Goal: Answer question/provide support: Answer question/provide support

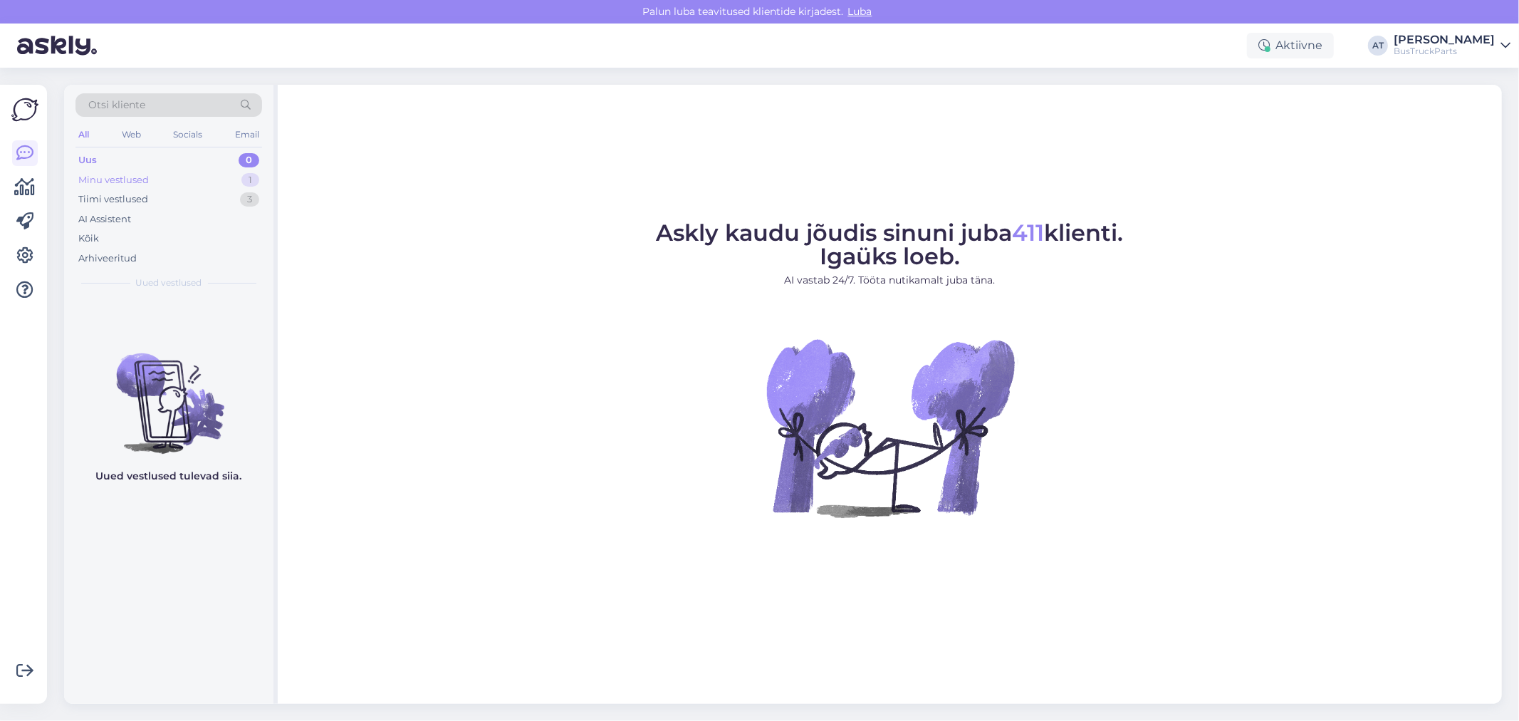
click at [151, 186] on div "Minu vestlused 1" at bounding box center [168, 180] width 187 height 20
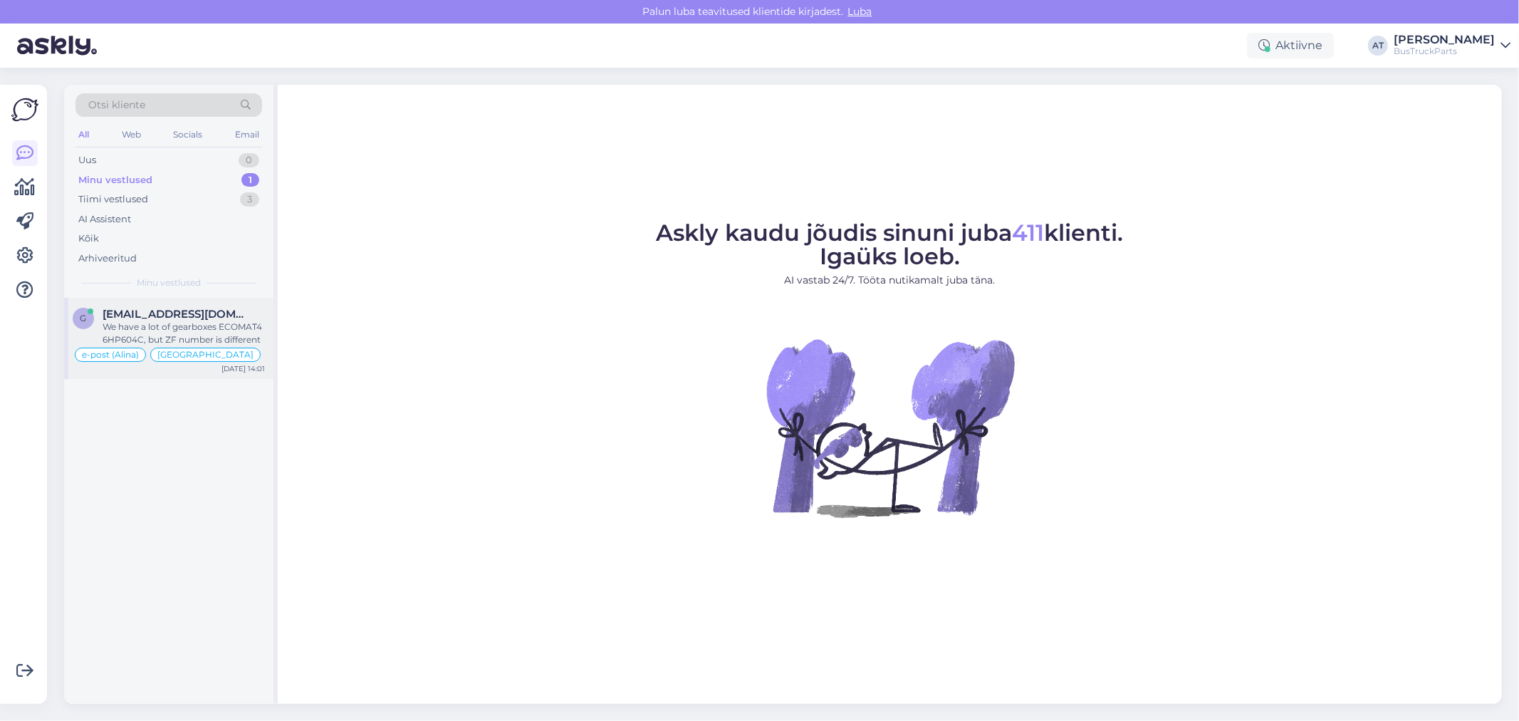
click at [187, 335] on div "We have a lot of gearboxes ECOMAT4 6HP604C, but ZF number is different" at bounding box center [184, 333] width 162 height 26
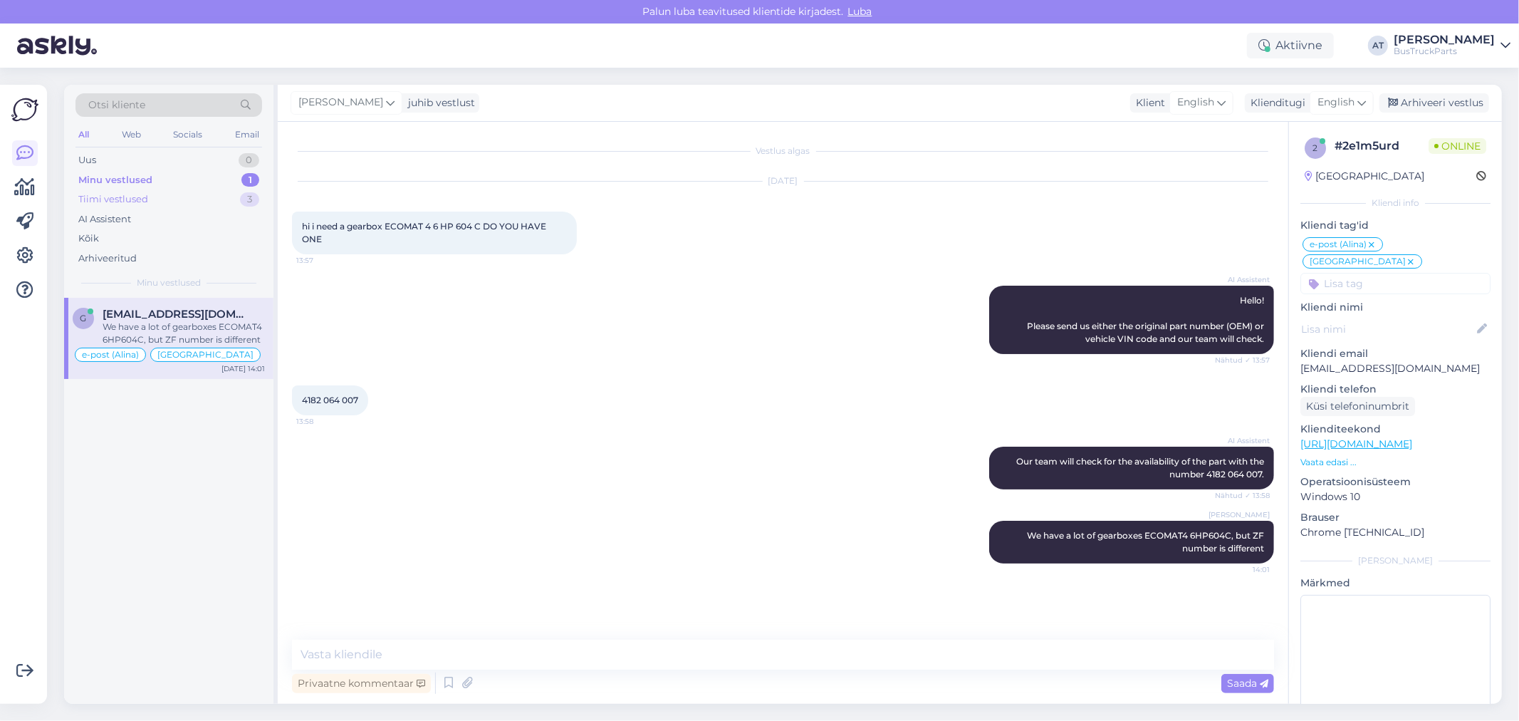
click at [152, 199] on div "Tiimi vestlused 3" at bounding box center [168, 199] width 187 height 20
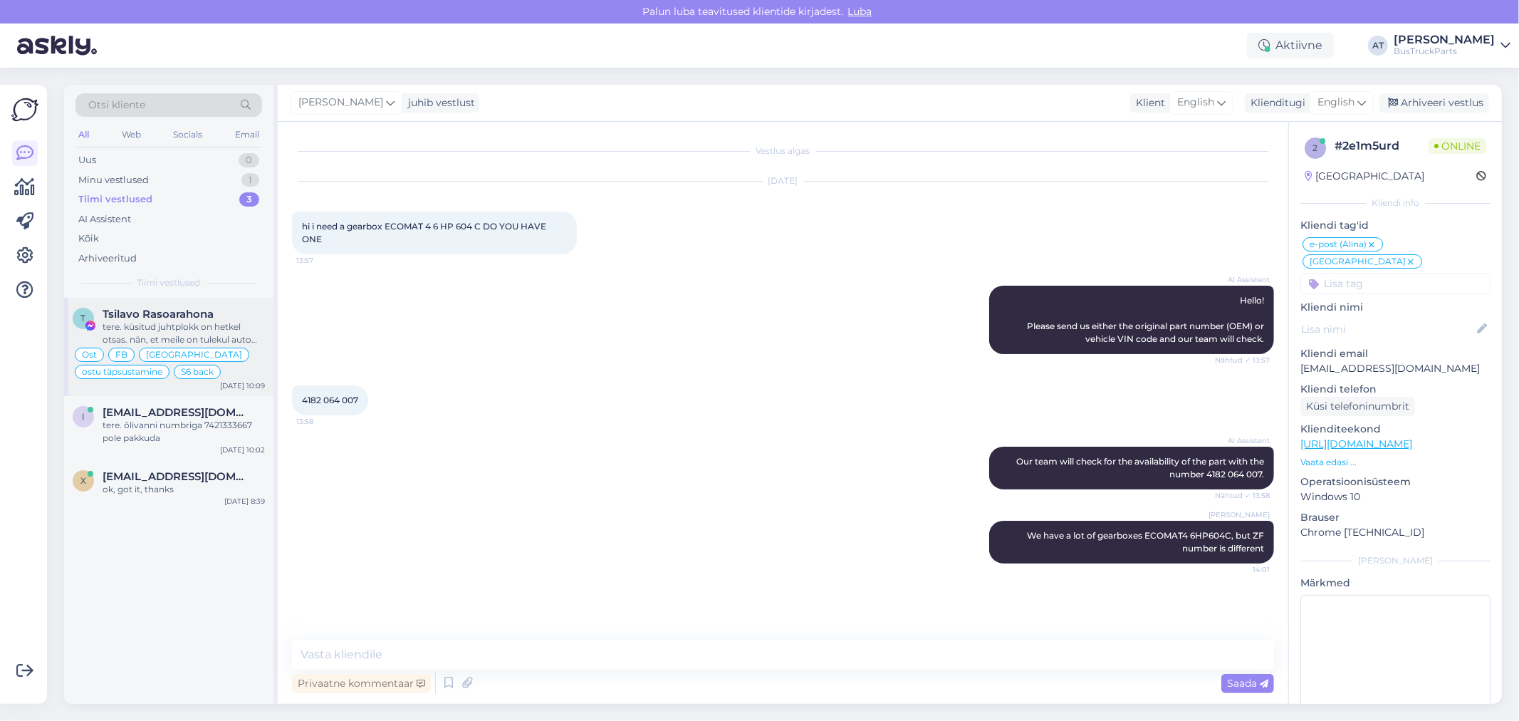
click at [173, 333] on div "tere. küsitud juhtplokk on hetkel otsas. nän, et meile on tulekul auto kus sell…" at bounding box center [184, 333] width 162 height 26
type textarea "Assistenti ei saa panna virtuaalse osa kohta teisiti vastama. Kuna juhtumeid on…"
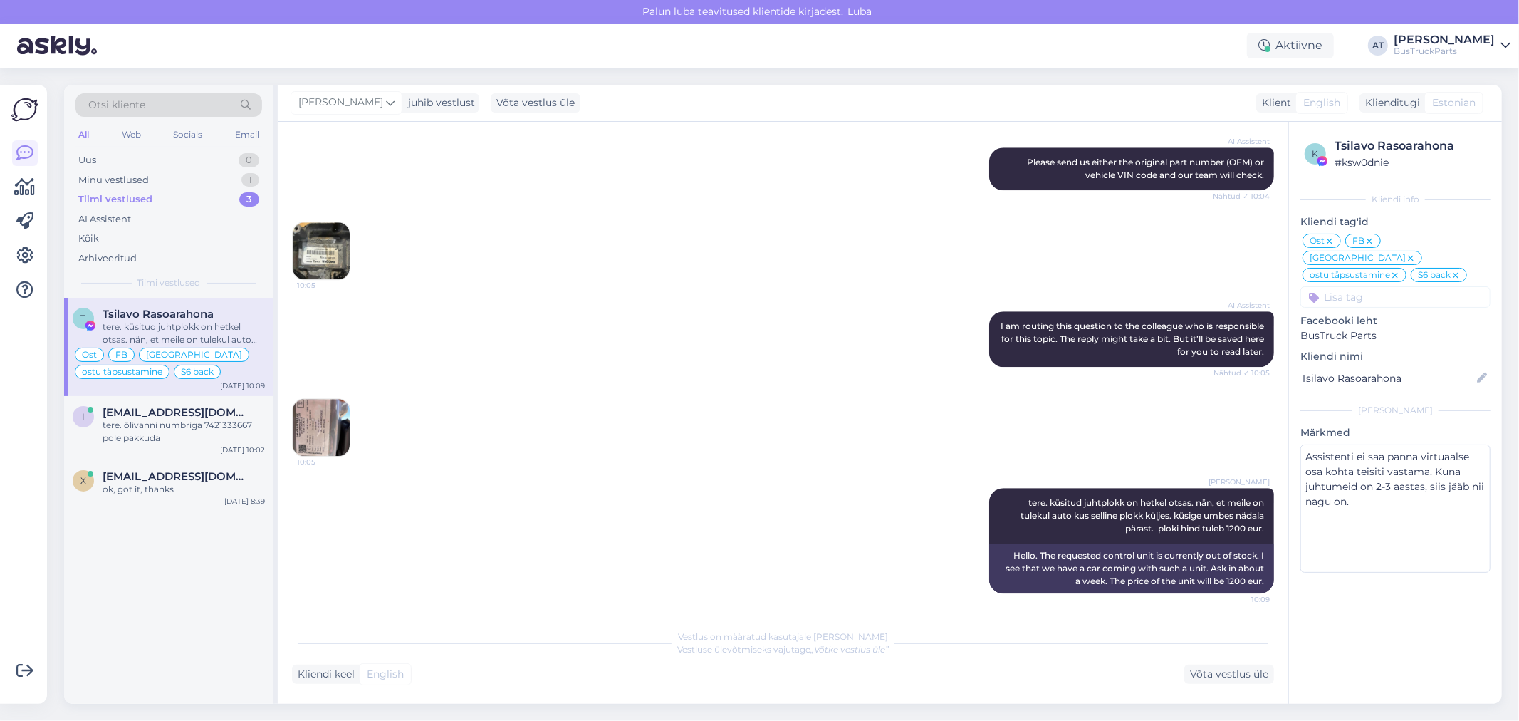
scroll to position [7896, 0]
click at [323, 411] on img at bounding box center [321, 427] width 57 height 57
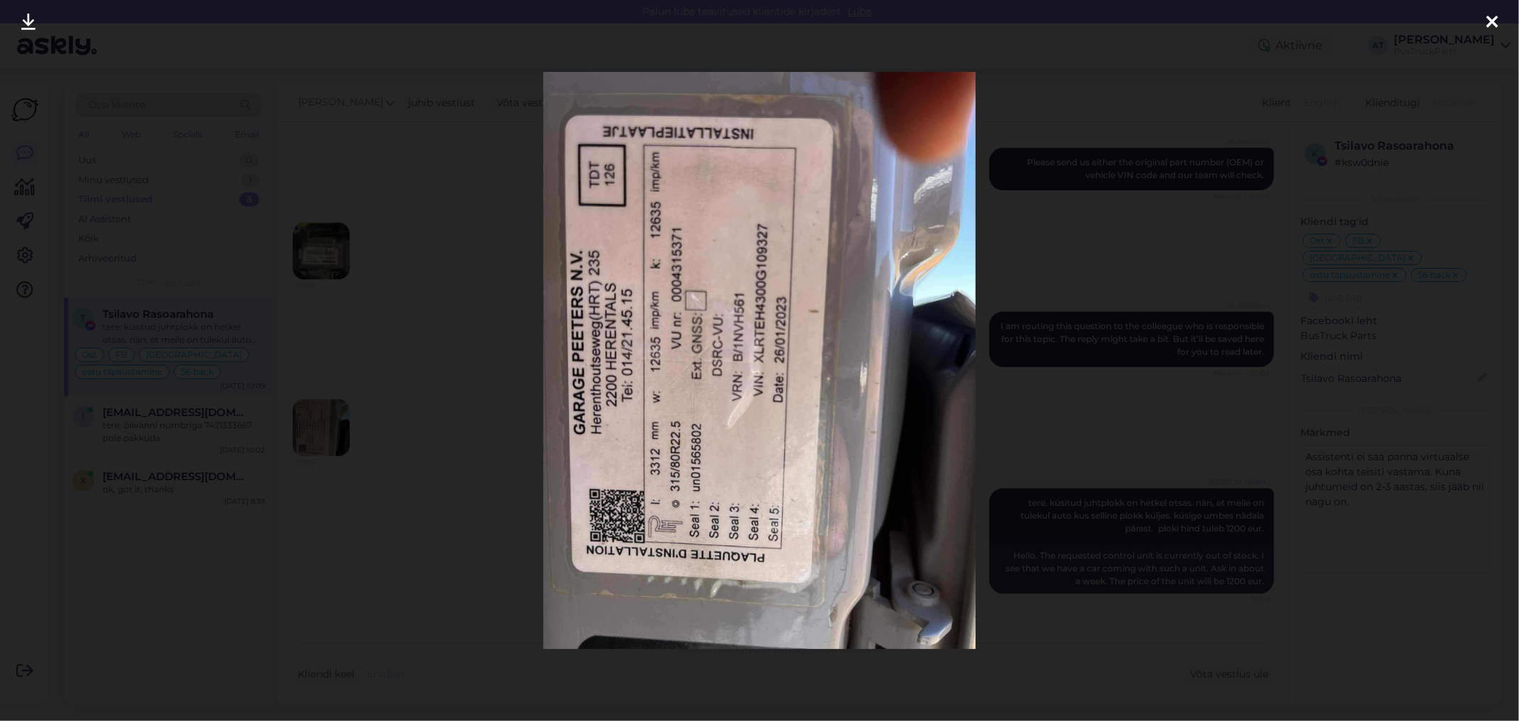
click at [1155, 385] on div at bounding box center [759, 360] width 1519 height 721
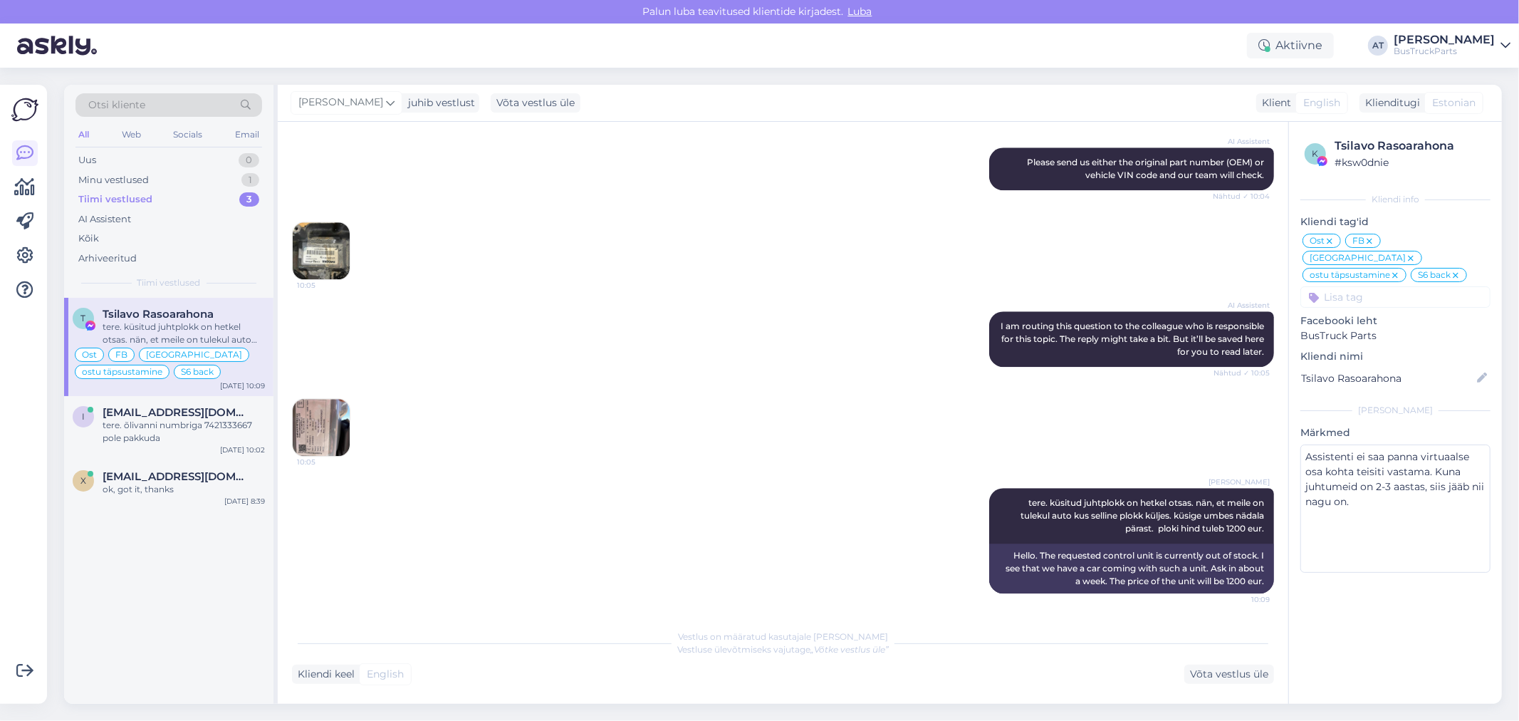
click at [318, 218] on div "10:05" at bounding box center [783, 251] width 982 height 90
click at [333, 258] on img at bounding box center [321, 250] width 57 height 57
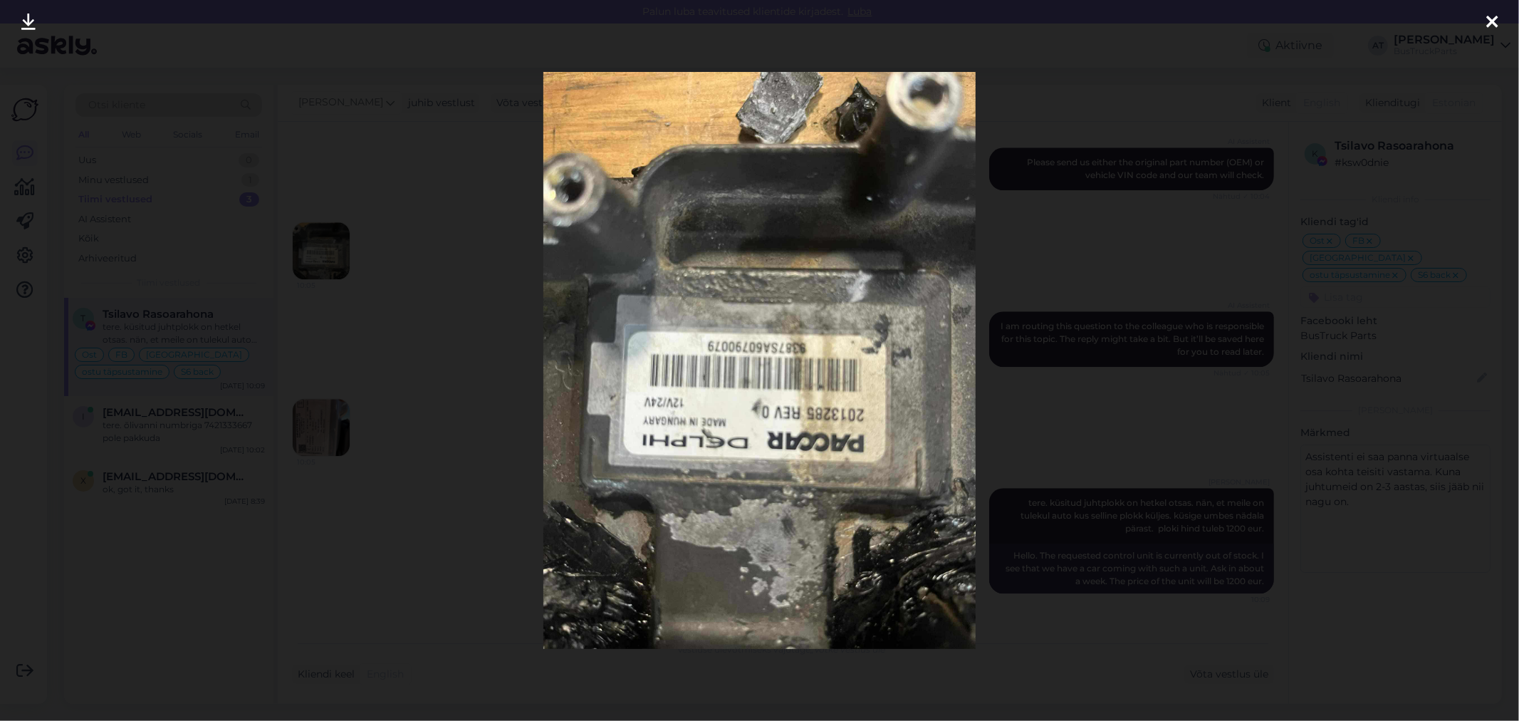
click at [1305, 285] on div at bounding box center [759, 360] width 1519 height 721
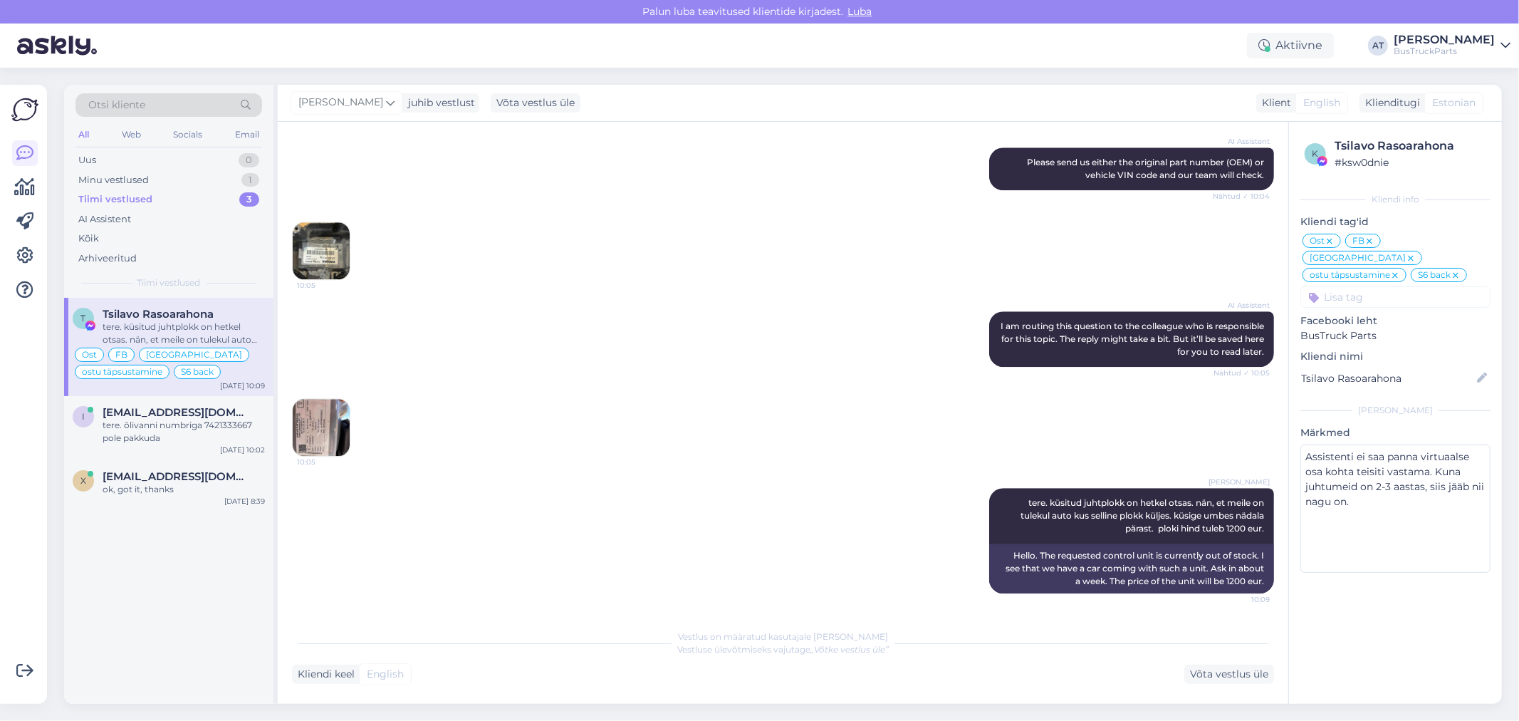
click at [686, 325] on div "AI Assistent I am routing this question to the colleague who is responsible for…" at bounding box center [783, 339] width 982 height 87
click at [192, 424] on div "tere. õlivanni numbriga 7421333667 pole pakkuda" at bounding box center [184, 432] width 162 height 26
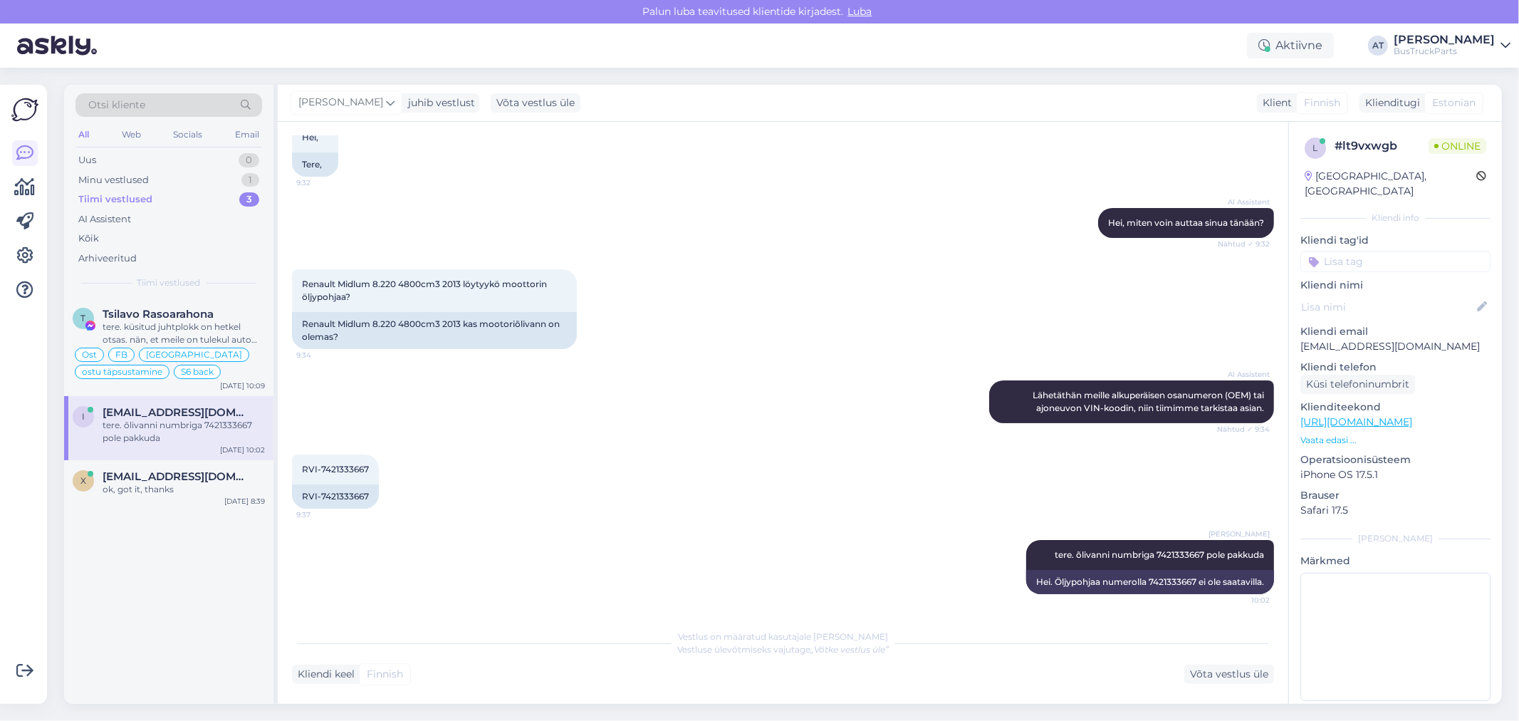
click at [182, 100] on div "Otsi kliente" at bounding box center [168, 105] width 187 height 24
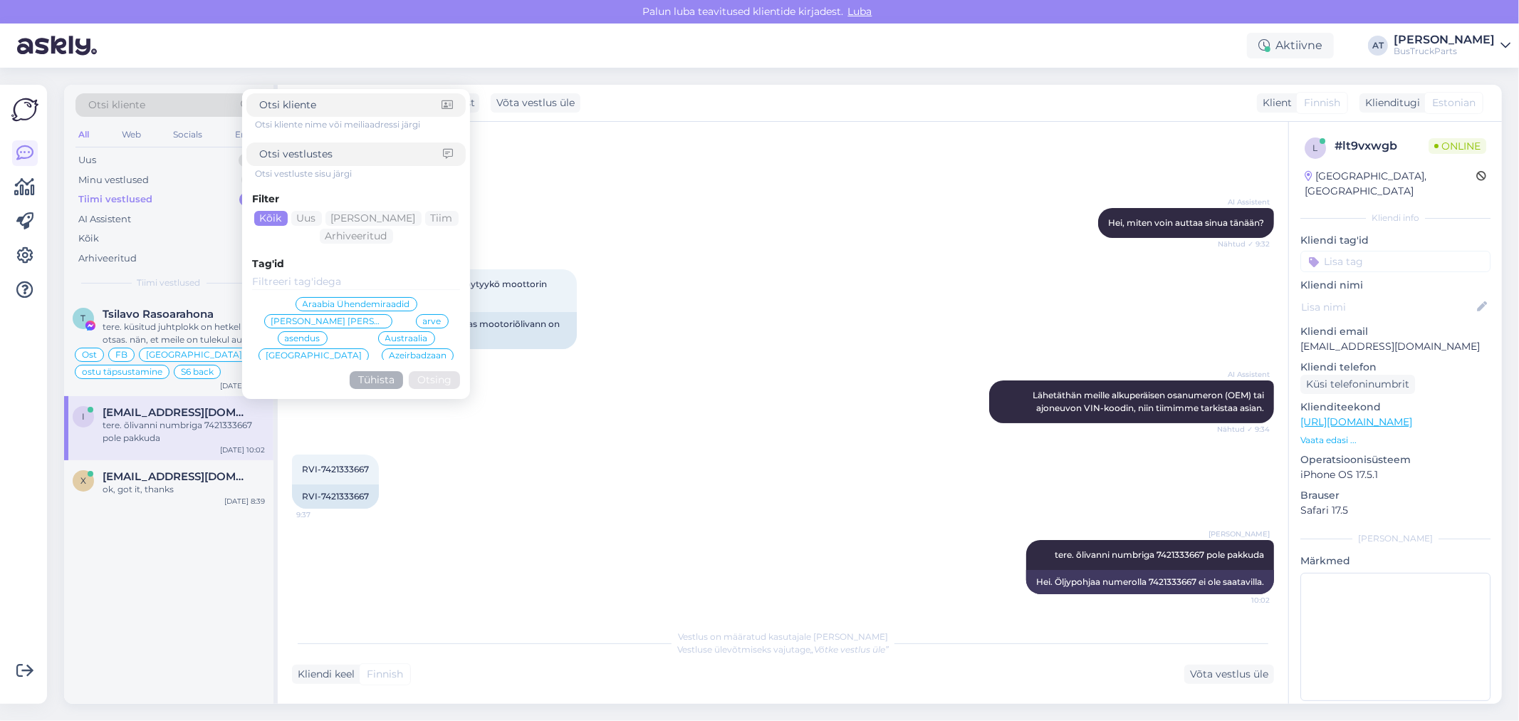
type input "[EMAIL_ADDRESS][DOMAIN_NAME]"
click button "Otsing" at bounding box center [434, 380] width 51 height 18
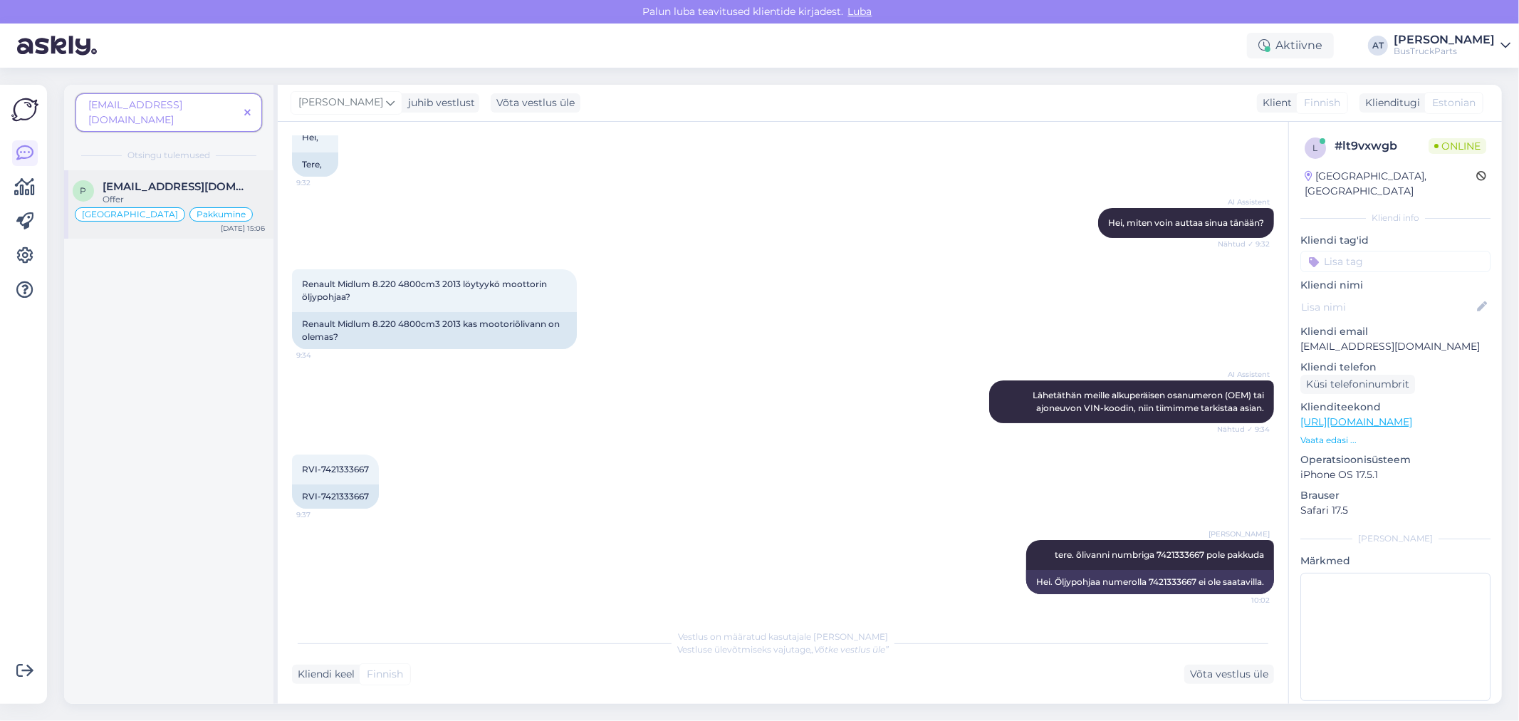
click at [177, 193] on div "Offer" at bounding box center [184, 199] width 162 height 13
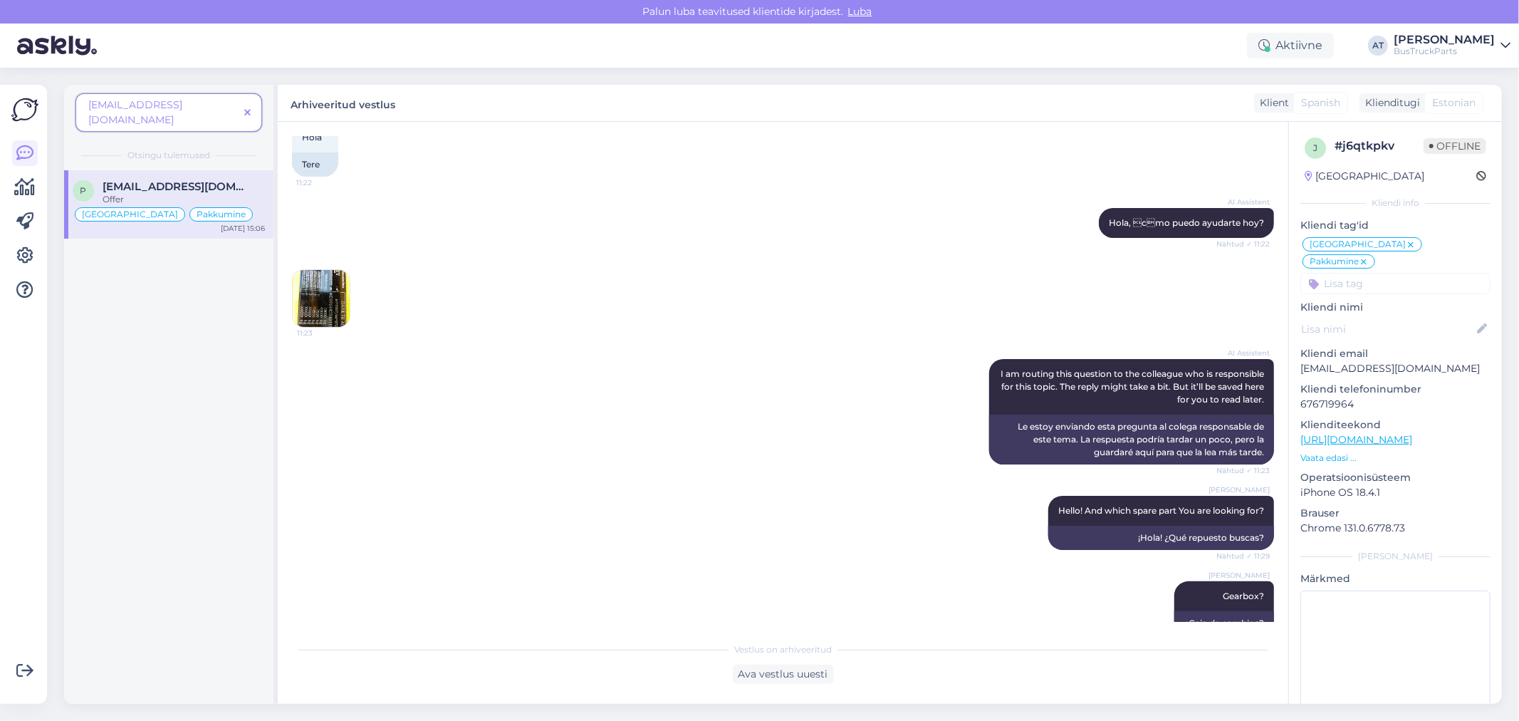
scroll to position [1293, 0]
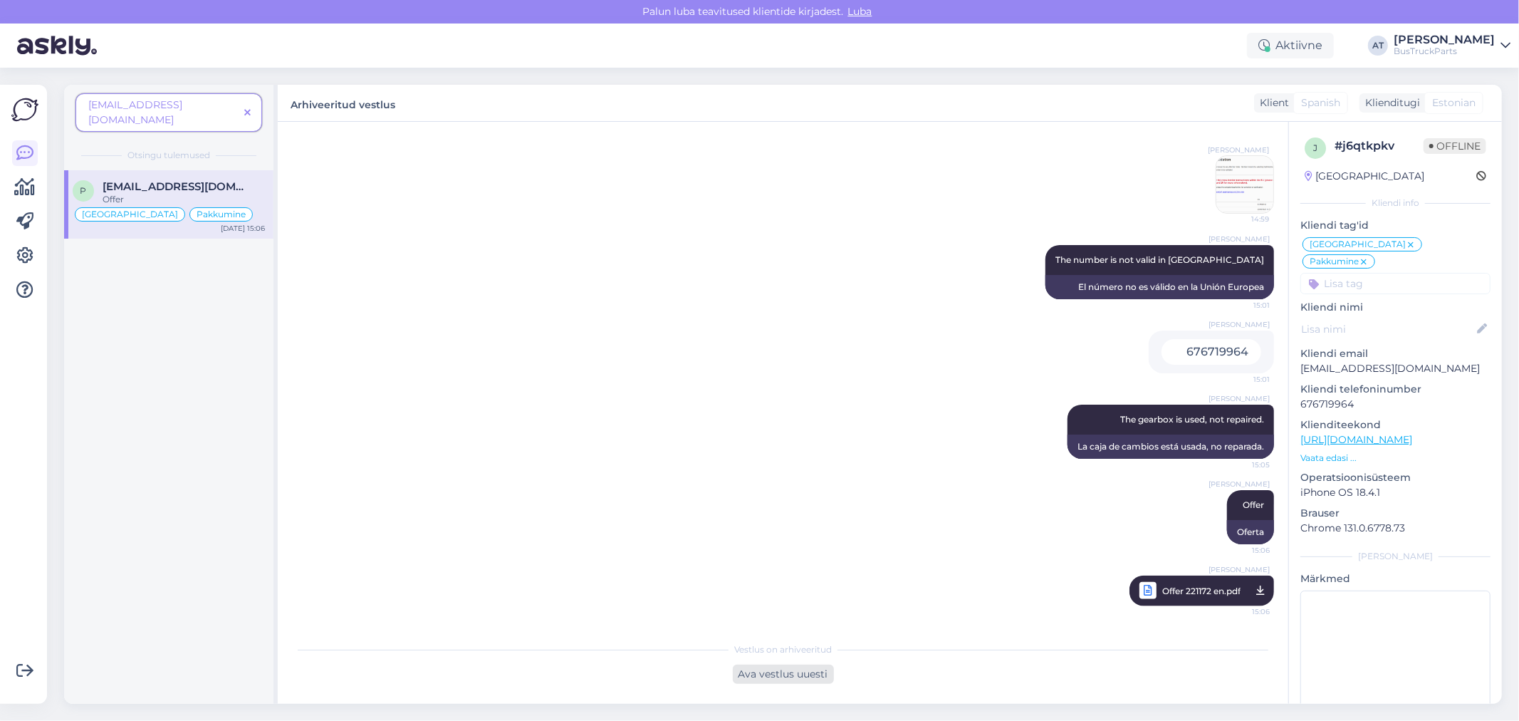
click at [790, 667] on div "Ava vestlus uuesti" at bounding box center [783, 673] width 101 height 19
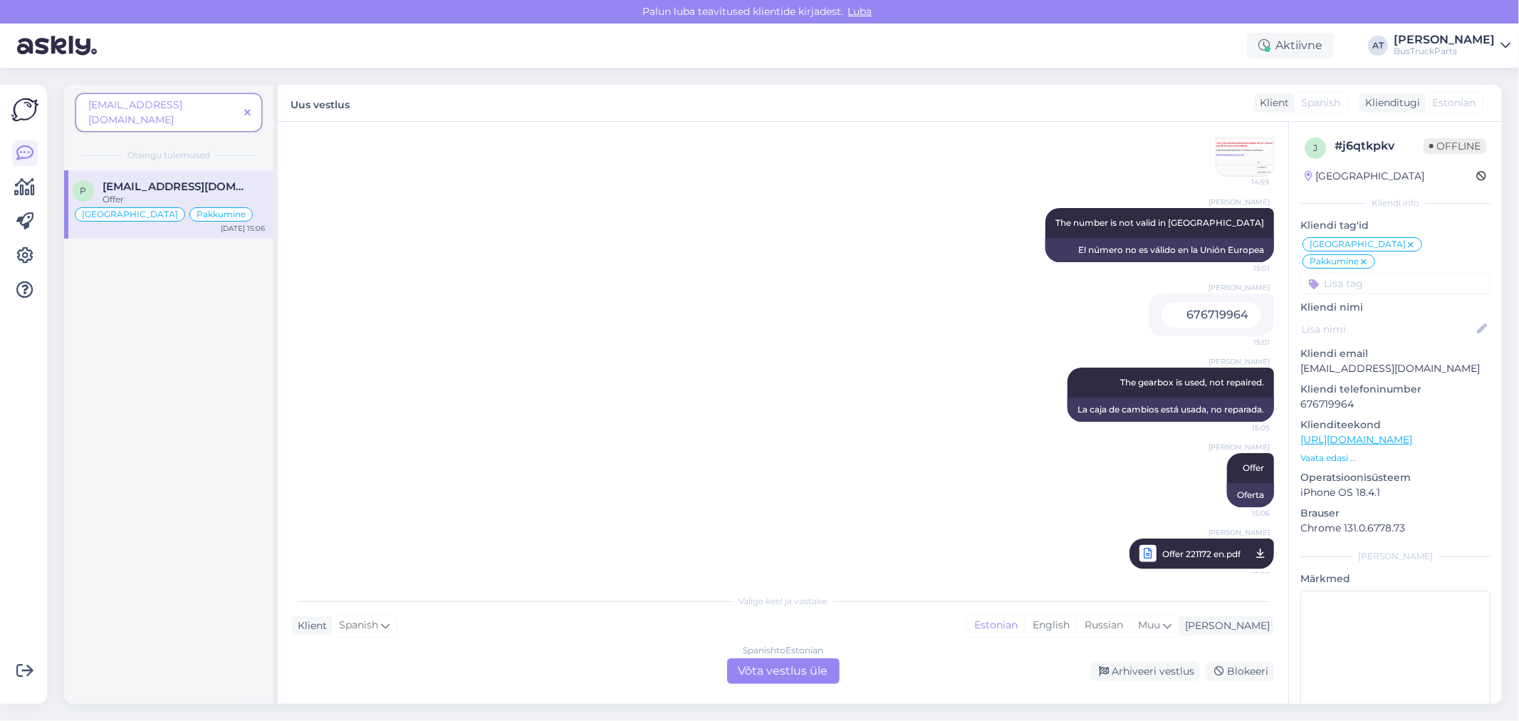
click at [787, 669] on div "Spanish to Estonian Võta vestlus üle" at bounding box center [783, 671] width 113 height 26
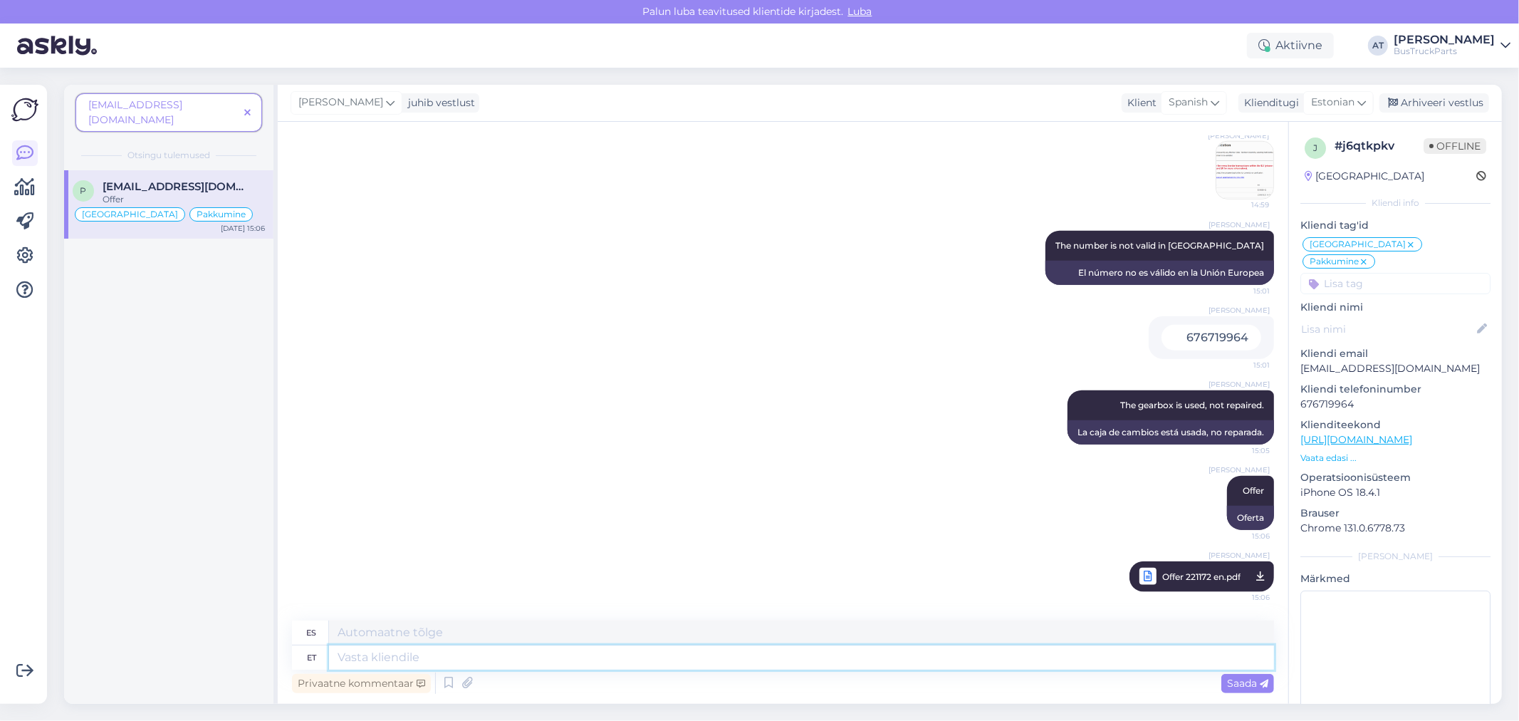
click at [823, 661] on textarea at bounding box center [801, 657] width 945 height 24
type textarea "Hello!"
type textarea "¡Hola!"
type textarea "Hello! Are Yo"
type textarea "Hola! ¿Eres?"
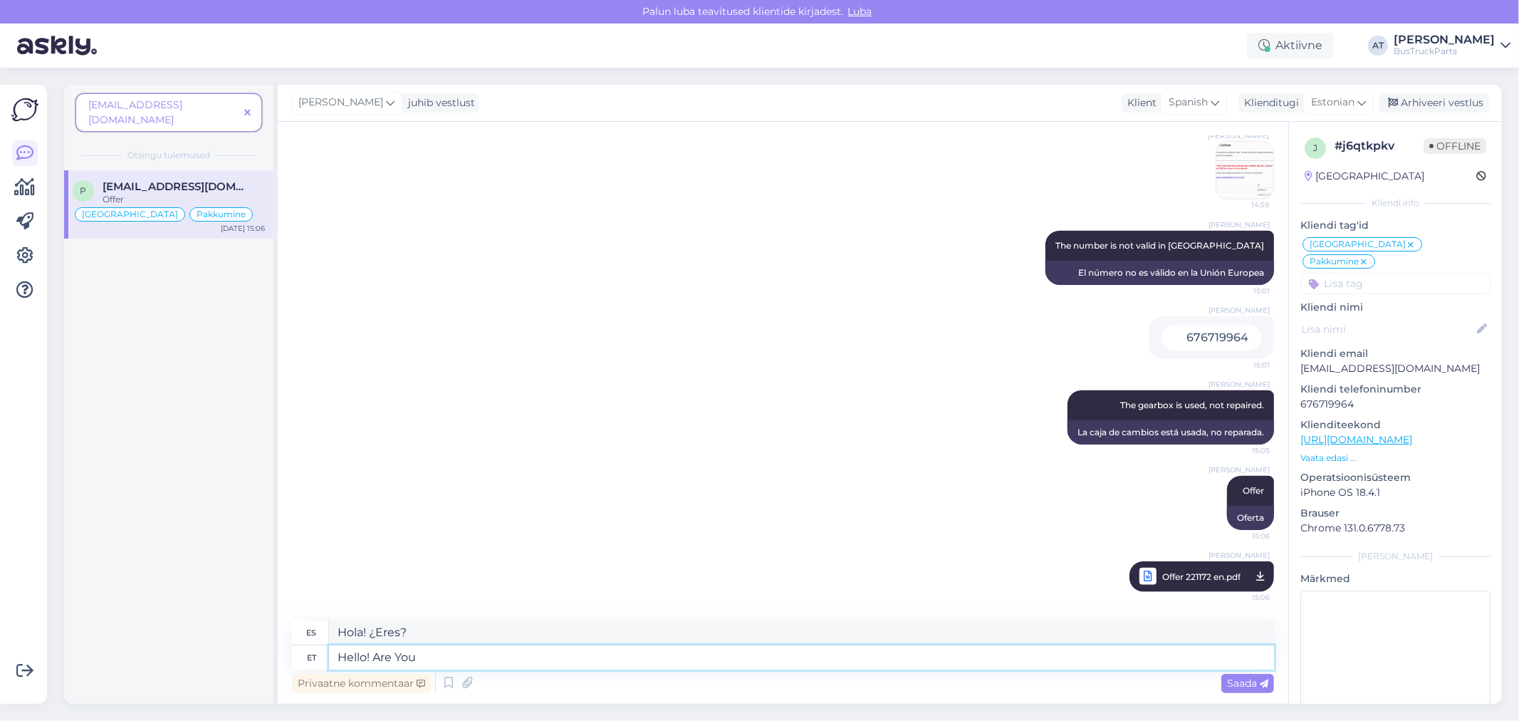
type textarea "Hello! Are You s"
type textarea "Hola! ¿Eres tú?"
type textarea "Hello! Are You still"
type textarea "¡Hola! ¿Sigues aquí?"
type textarea "Hello! Are You still interested i"
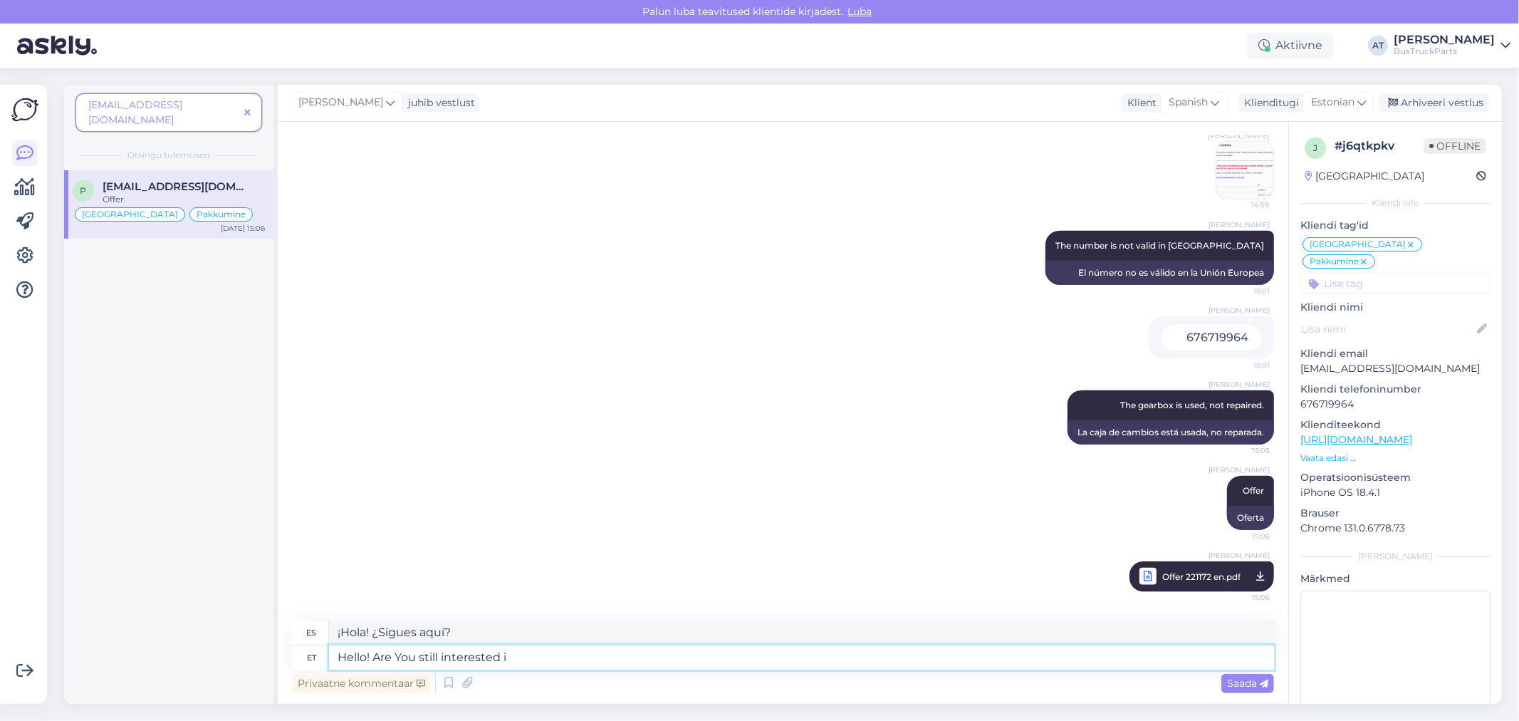
type textarea "¡Hola! ¿Sigues interesado?"
type textarea "Hello! Are You still interested in o"
type textarea "¡Hola! ¿Aún te interesa?"
type textarea "Hello! Are You still interested in our o"
type textarea "¡Hola! ¿Aún te interesa nuestra...?"
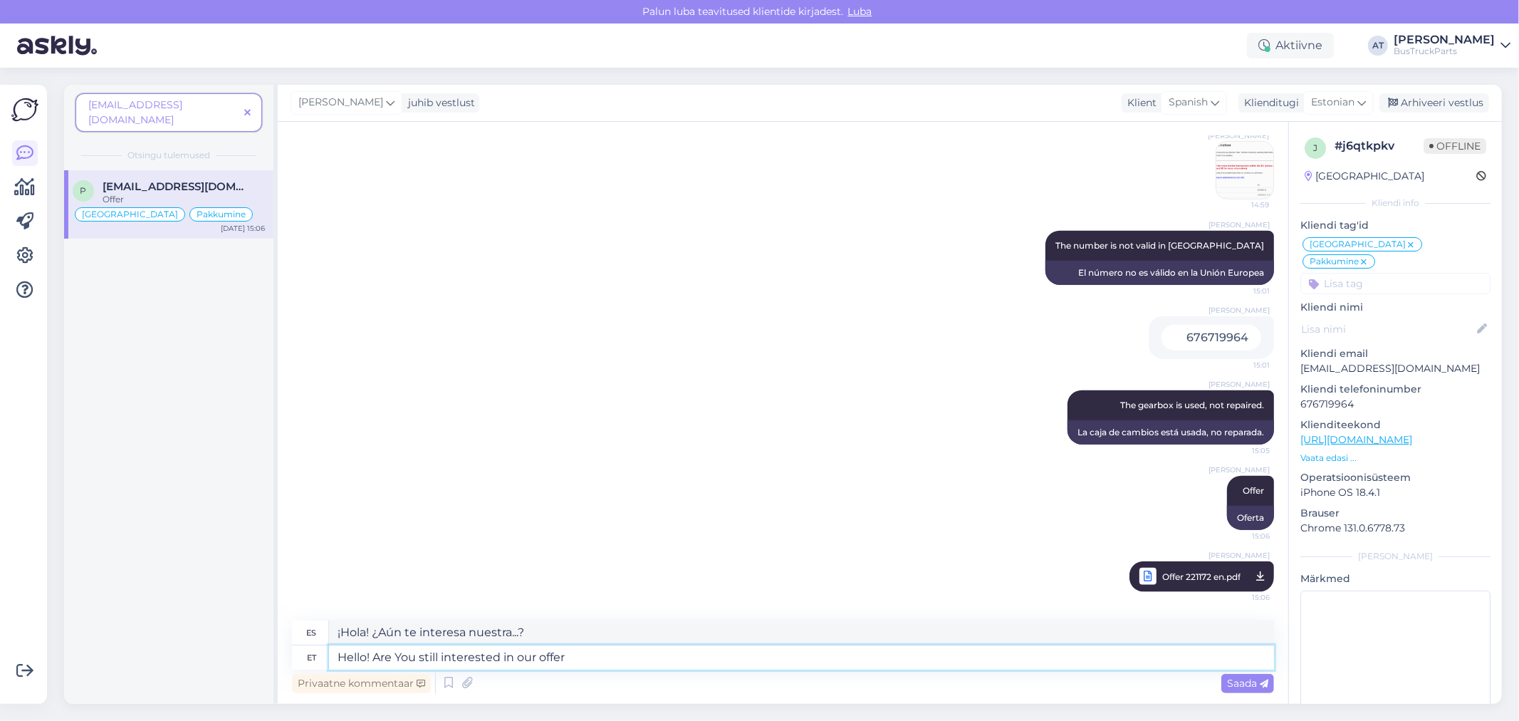
type textarea "Hello! Are You still interested in our offer?"
type textarea "¡Hola! ¿Sigues interesado en nuestra oferta?"
type textarea "Hello! Are You still interested in our offer?"
click at [1227, 682] on span "Saada" at bounding box center [1247, 683] width 41 height 13
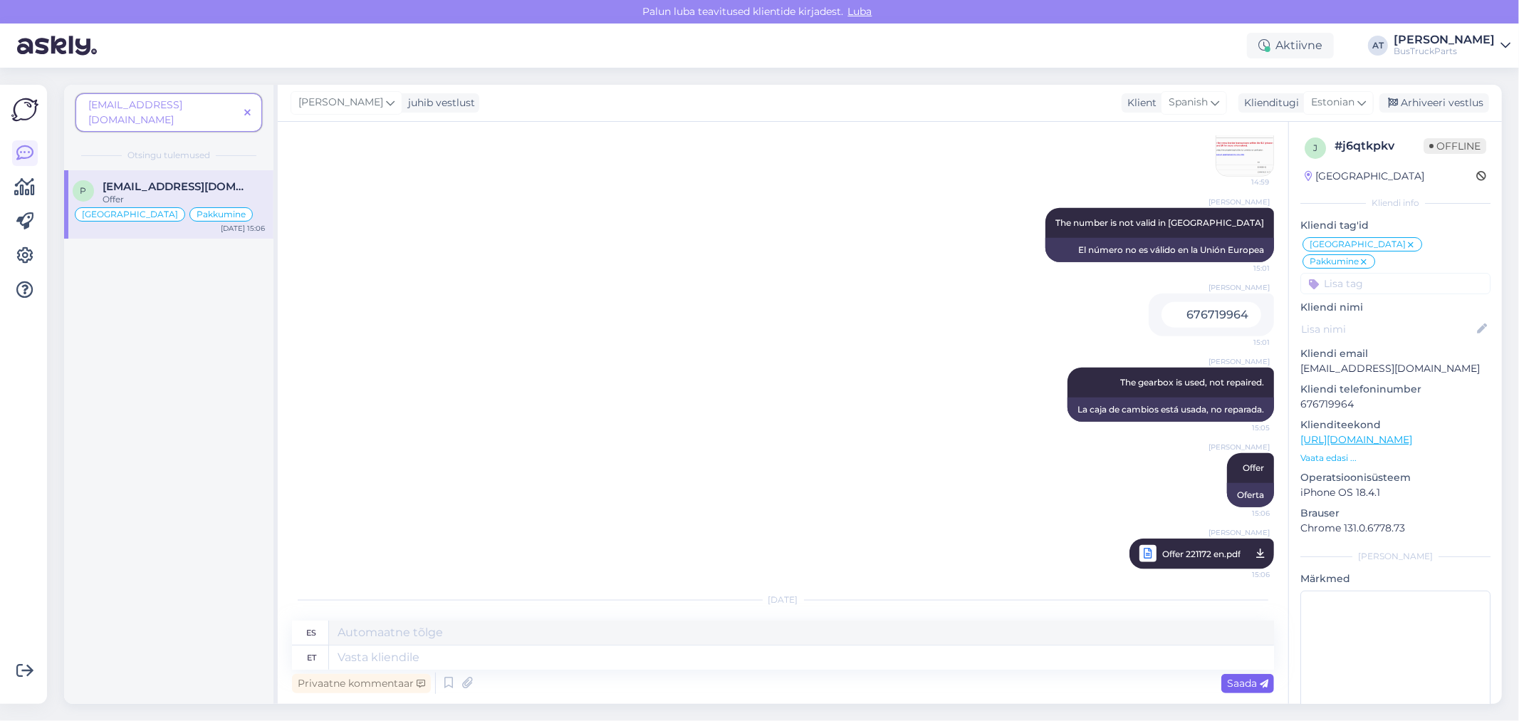
scroll to position [1422, 0]
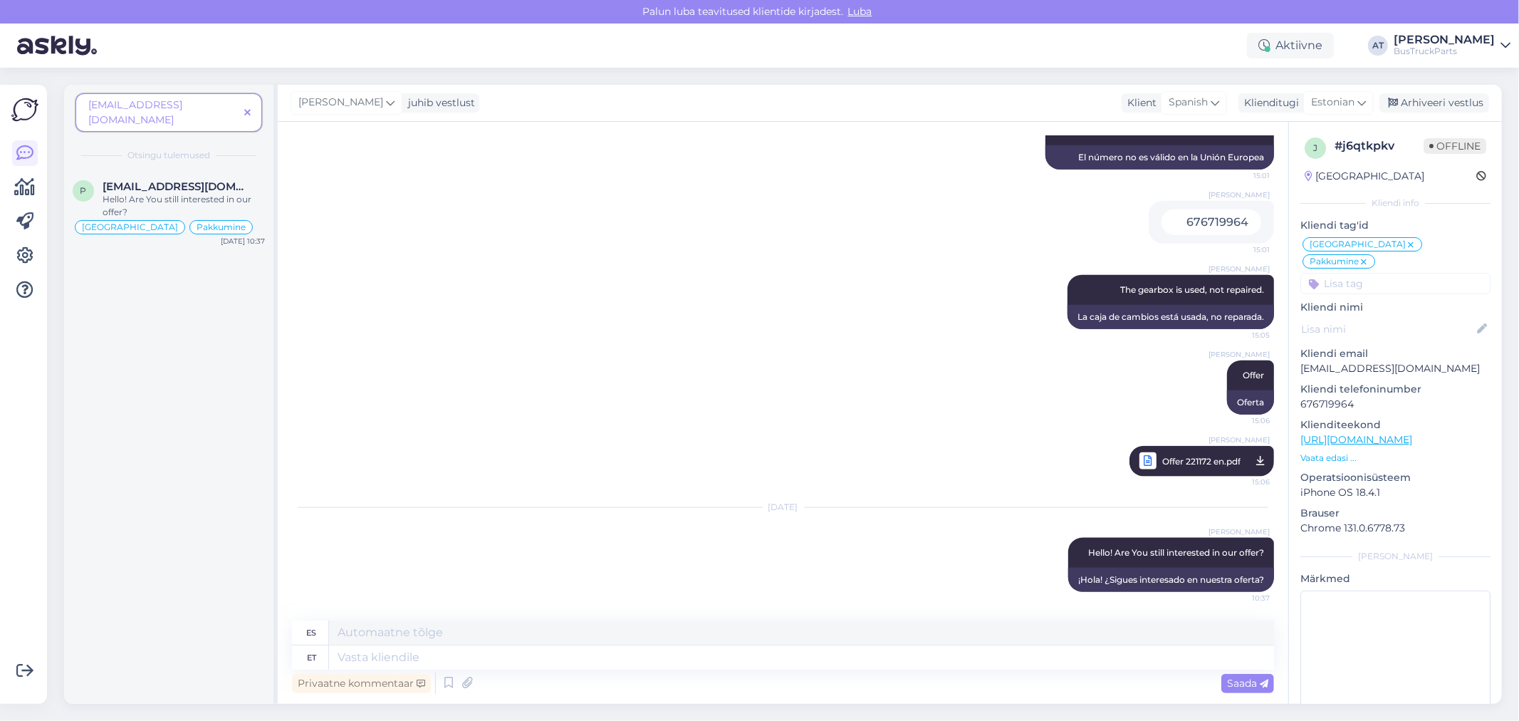
click at [248, 108] on icon at bounding box center [247, 113] width 6 height 10
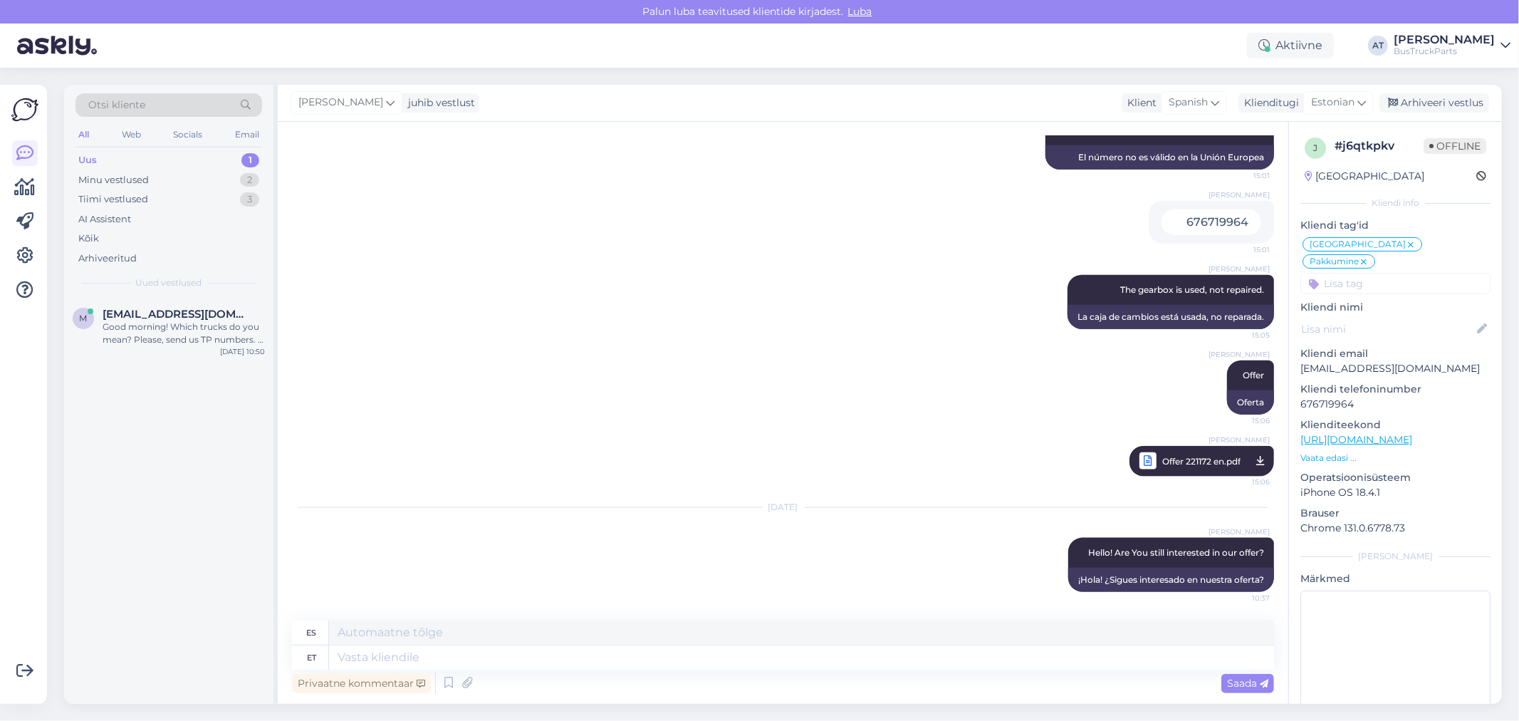
click at [162, 160] on div "Uus 1" at bounding box center [168, 160] width 187 height 20
click at [146, 300] on div "m [EMAIL_ADDRESS][DOMAIN_NAME] Good morning! Which trucks do you mean? Please, …" at bounding box center [168, 330] width 209 height 64
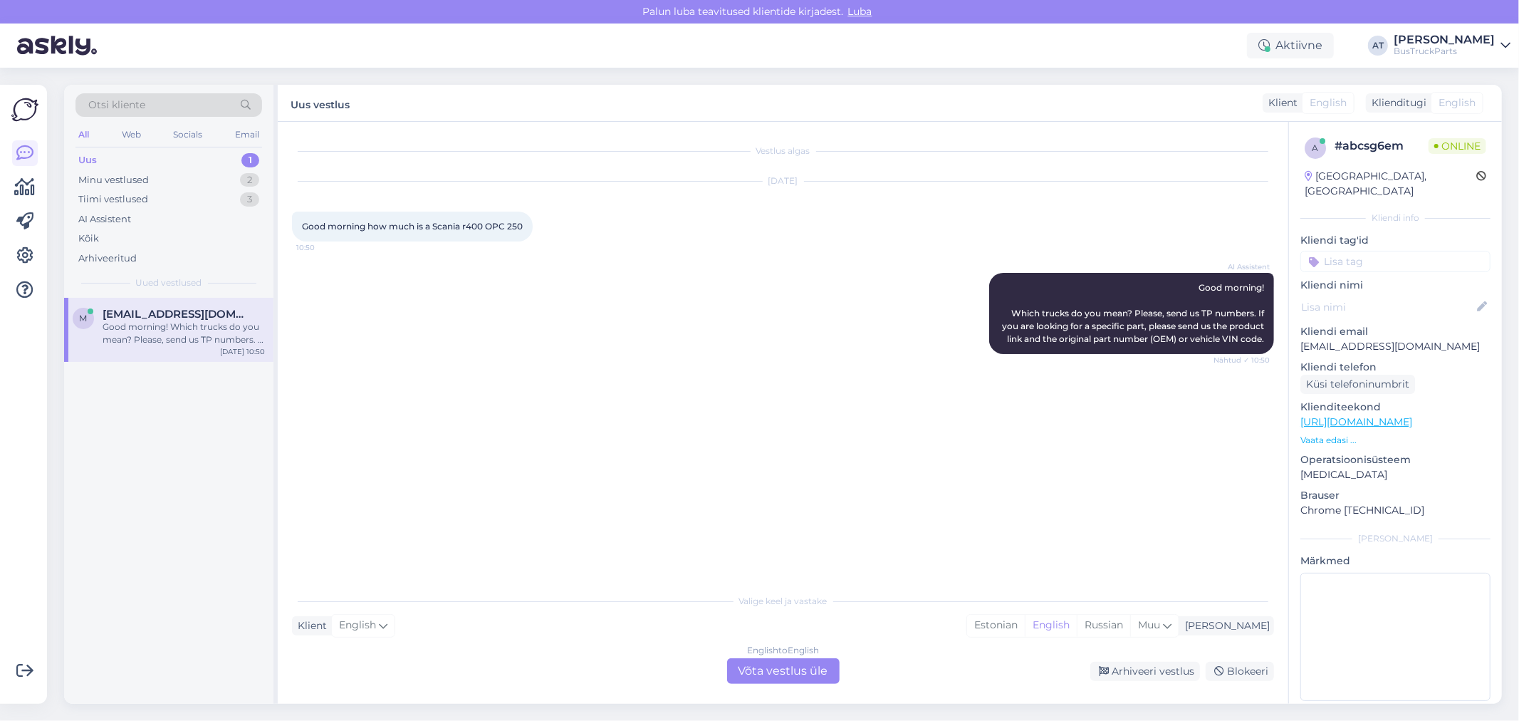
click at [461, 231] on span "Good morning how much is a Scania r400 OPC 250" at bounding box center [412, 226] width 221 height 11
click at [390, 415] on div "VIN XLER6X200052446663 10:51" at bounding box center [359, 400] width 135 height 30
click at [746, 672] on div "English to English Võta vestlus üle" at bounding box center [783, 671] width 113 height 26
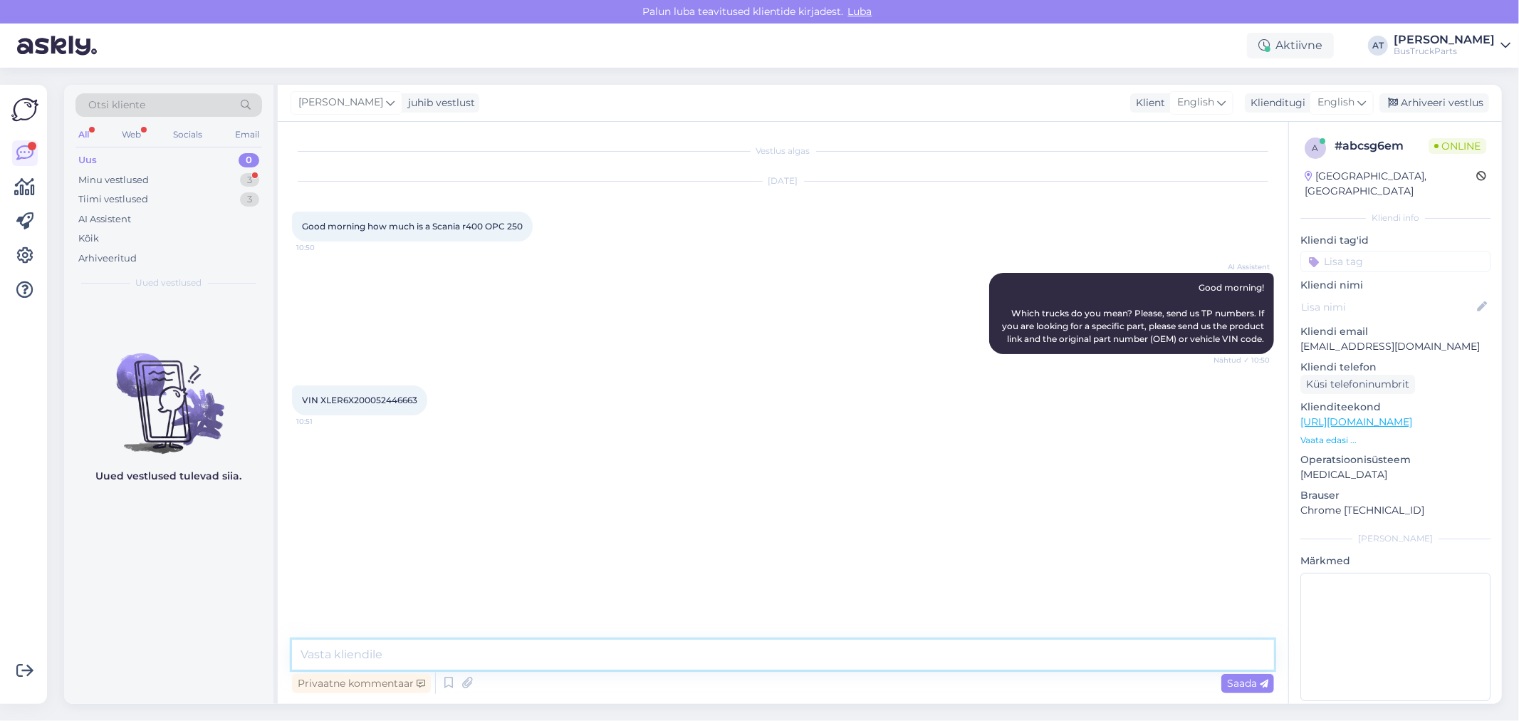
click at [739, 655] on textarea at bounding box center [783, 655] width 982 height 30
type textarea "Hello! Let me check! I'll be back whith in 2 min"
drag, startPoint x: 374, startPoint y: 415, endPoint x: 418, endPoint y: 417, distance: 44.2
click at [418, 415] on div "VIN XLER6X200052446663 10:51" at bounding box center [359, 400] width 135 height 30
copy span "52446663"
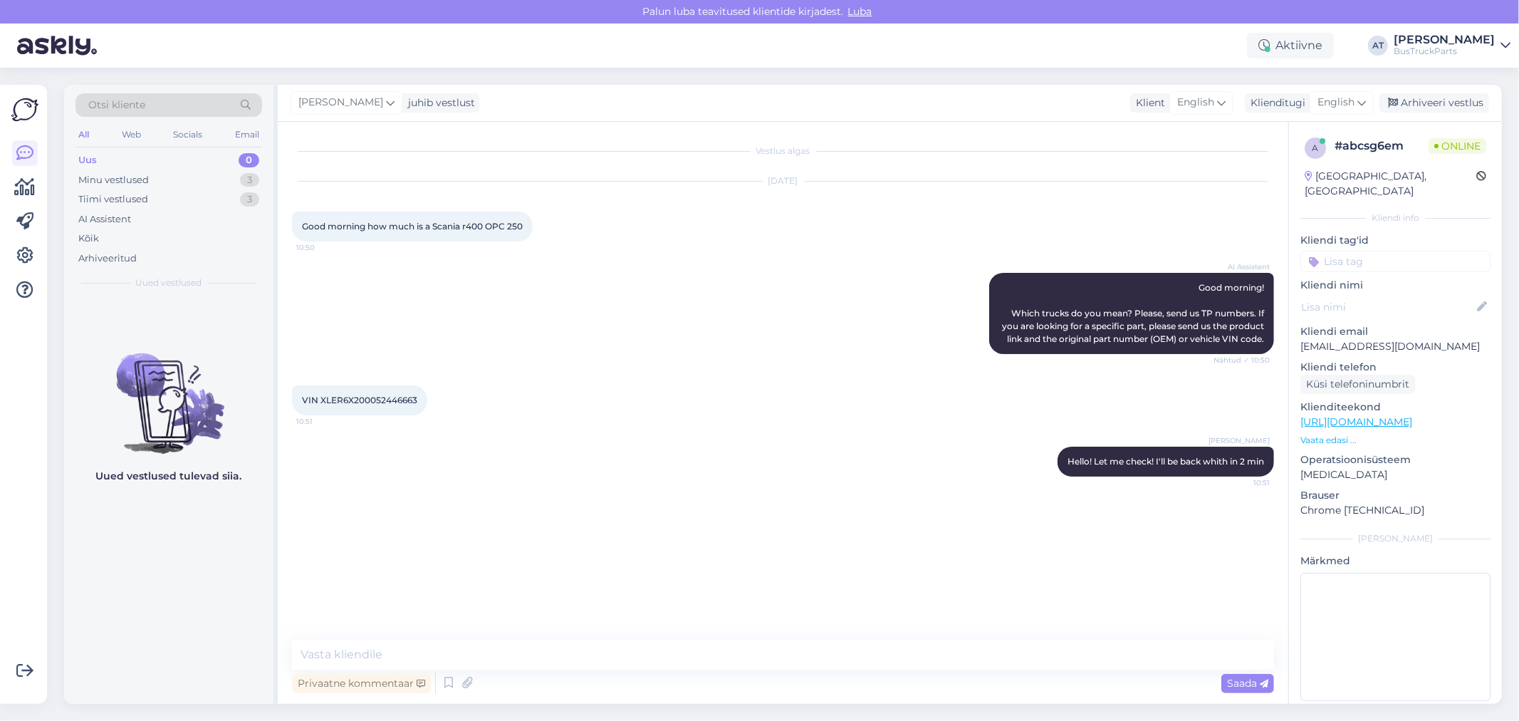
click at [581, 575] on div "Vestlus algas [DATE] Good morning how much is a Scania r400 OPC 250 10:50 AI As…" at bounding box center [789, 381] width 995 height 491
drag, startPoint x: 461, startPoint y: 225, endPoint x: 551, endPoint y: 229, distance: 90.5
click at [551, 229] on div "[DATE] Good morning how much is a Scania r400 OPC 250 10:50" at bounding box center [783, 211] width 982 height 91
drag, startPoint x: 379, startPoint y: 414, endPoint x: 449, endPoint y: 414, distance: 69.8
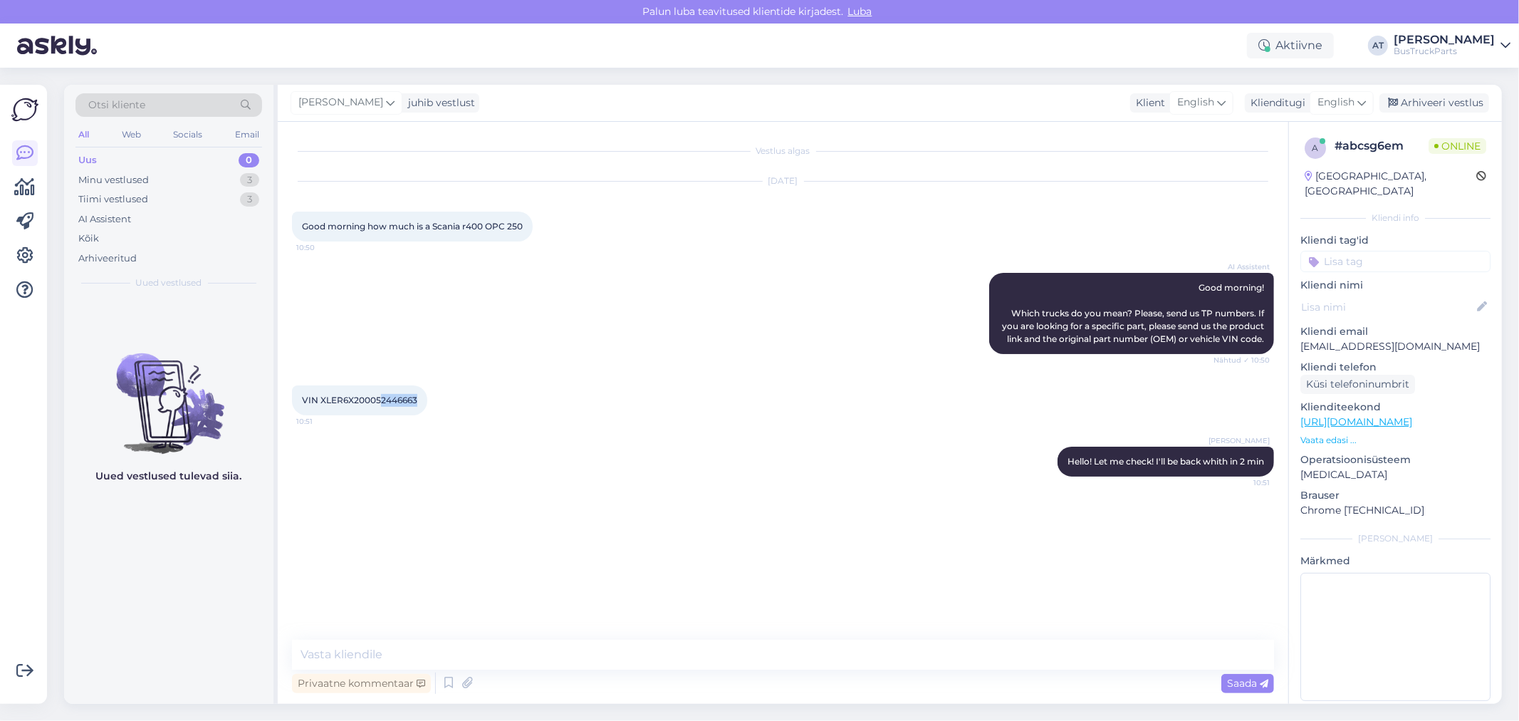
click at [449, 414] on div "VIN XLER6X200052446663 10:51" at bounding box center [783, 400] width 982 height 61
copy span "2446663"
click at [410, 446] on div "[PERSON_NAME] Hello! Let me check! I'll be back whith in 2 min 10:51" at bounding box center [783, 461] width 982 height 61
click at [394, 405] on span "VIN XLER6X200052446663" at bounding box center [359, 400] width 115 height 11
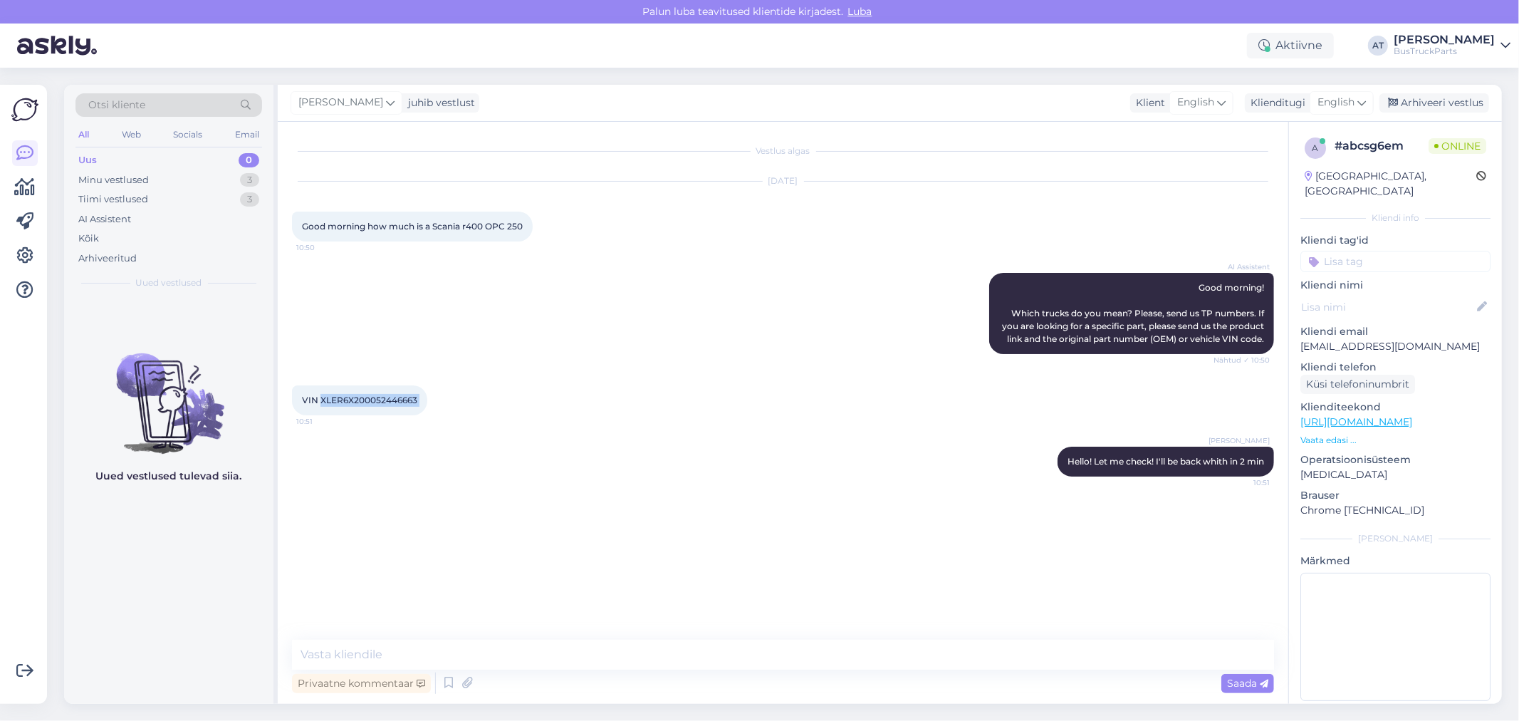
copy div "XLER6X200052446663 10:51"
click at [703, 644] on textarea at bounding box center [783, 655] width 982 height 30
type textarea "Please, check VIN"
drag, startPoint x: 375, startPoint y: 412, endPoint x: 419, endPoint y: 412, distance: 43.4
click at [419, 412] on div "VIN XLER6X200052446663 10:51" at bounding box center [359, 400] width 135 height 30
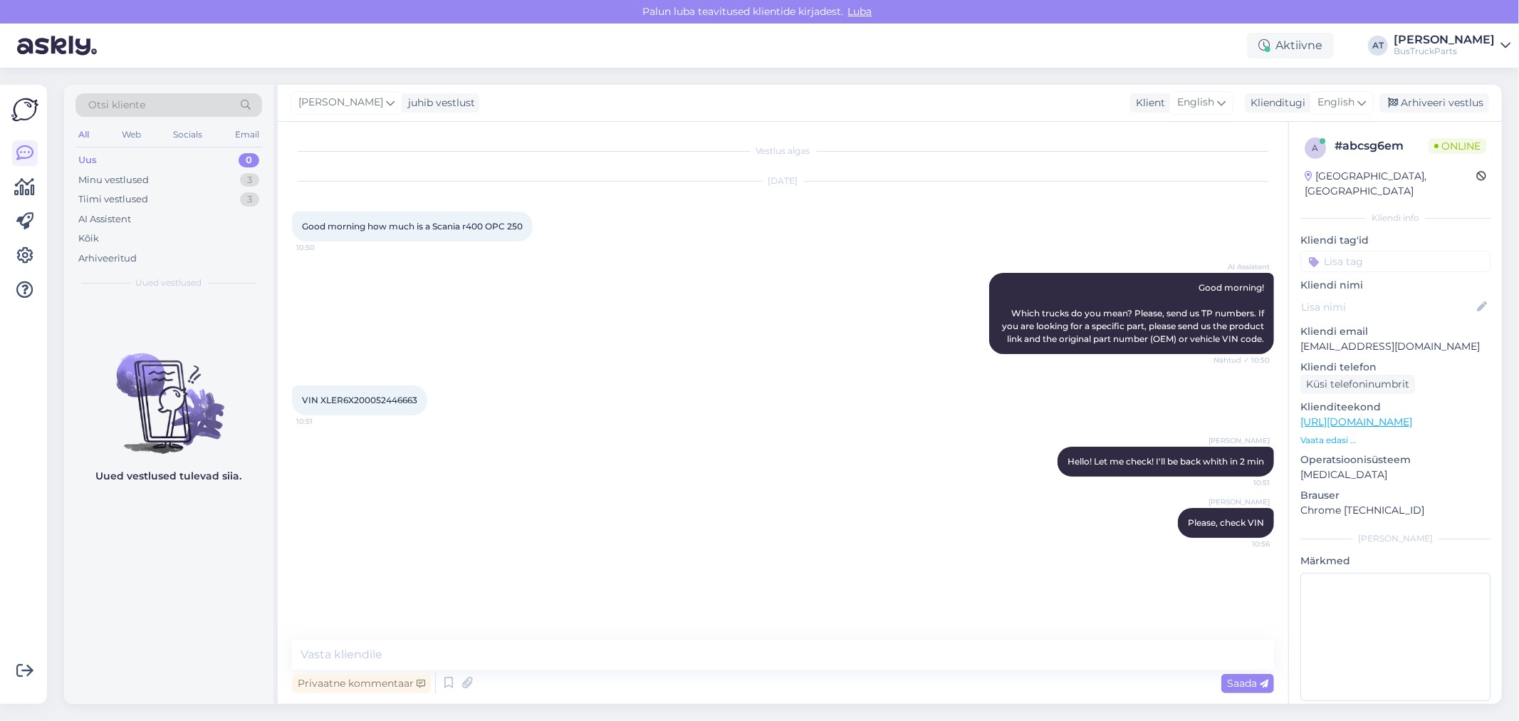
click at [724, 456] on div "[PERSON_NAME] Hello! Let me check! I'll be back whith in 2 min 10:51" at bounding box center [783, 461] width 982 height 61
click at [803, 656] on textarea at bounding box center [783, 655] width 982 height 30
click at [807, 655] on textarea at bounding box center [783, 655] width 982 height 30
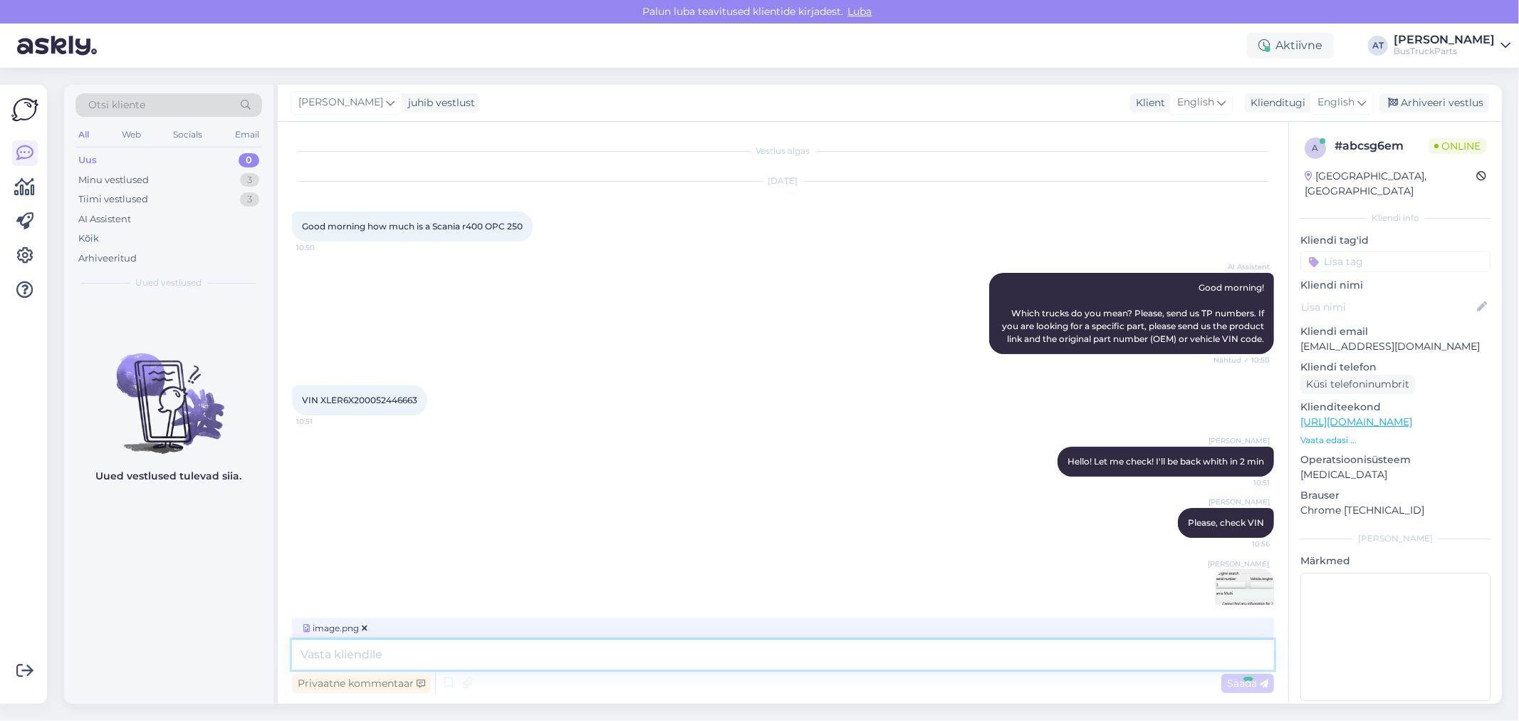
scroll to position [29, 0]
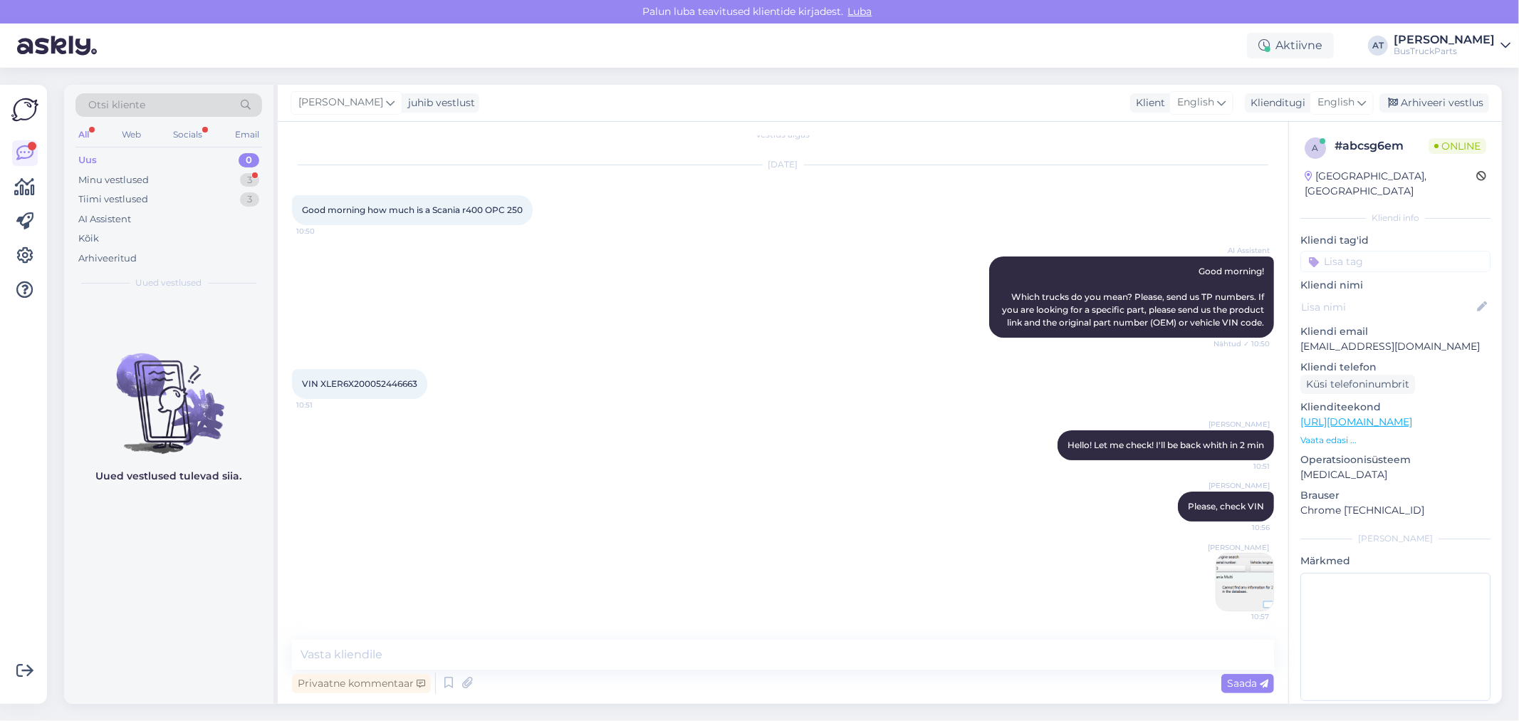
click at [767, 534] on div "[PERSON_NAME] Please, check VIN 10:56" at bounding box center [783, 506] width 982 height 61
click at [113, 177] on div "Minu vestlused" at bounding box center [113, 180] width 71 height 14
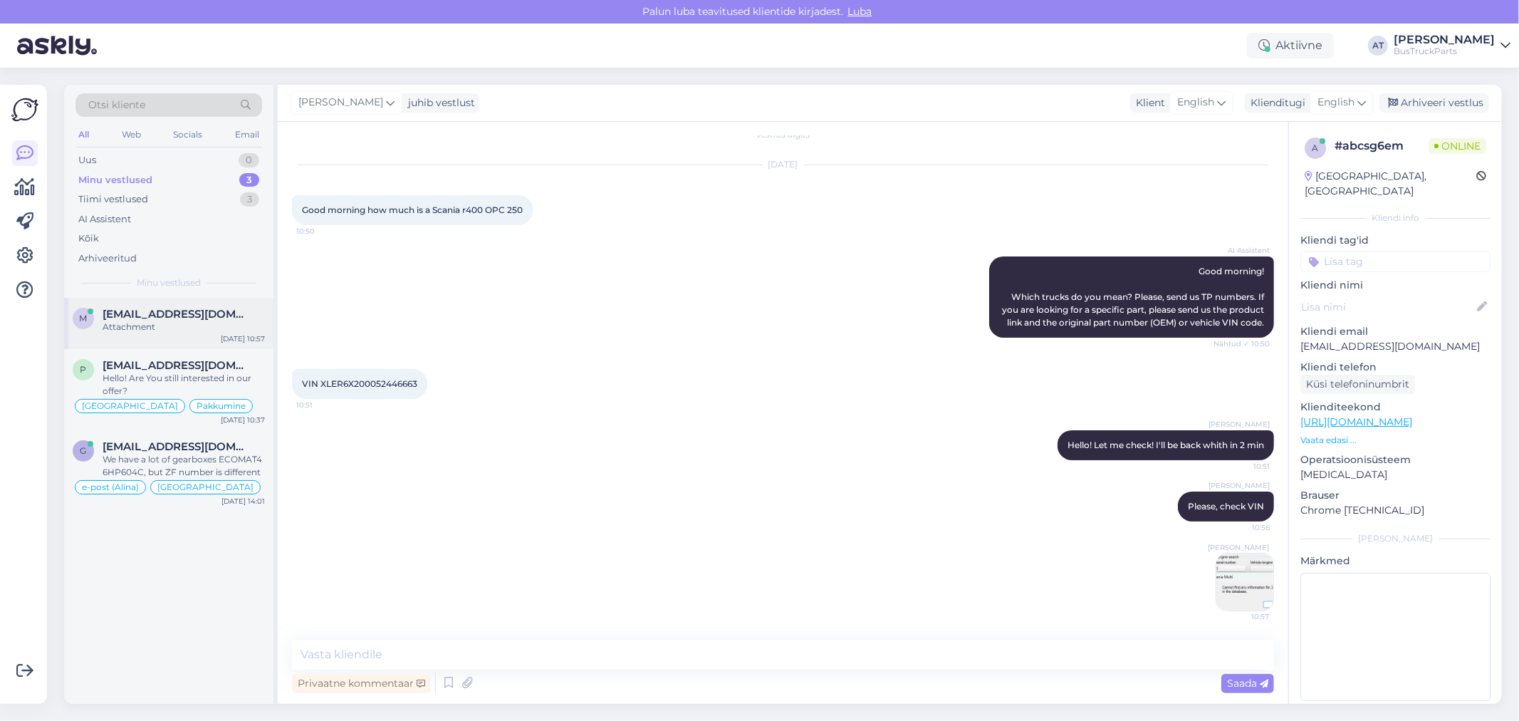
click at [177, 321] on div "Attachment" at bounding box center [184, 326] width 162 height 13
click at [174, 365] on span "[EMAIL_ADDRESS][DOMAIN_NAME]" at bounding box center [177, 365] width 148 height 13
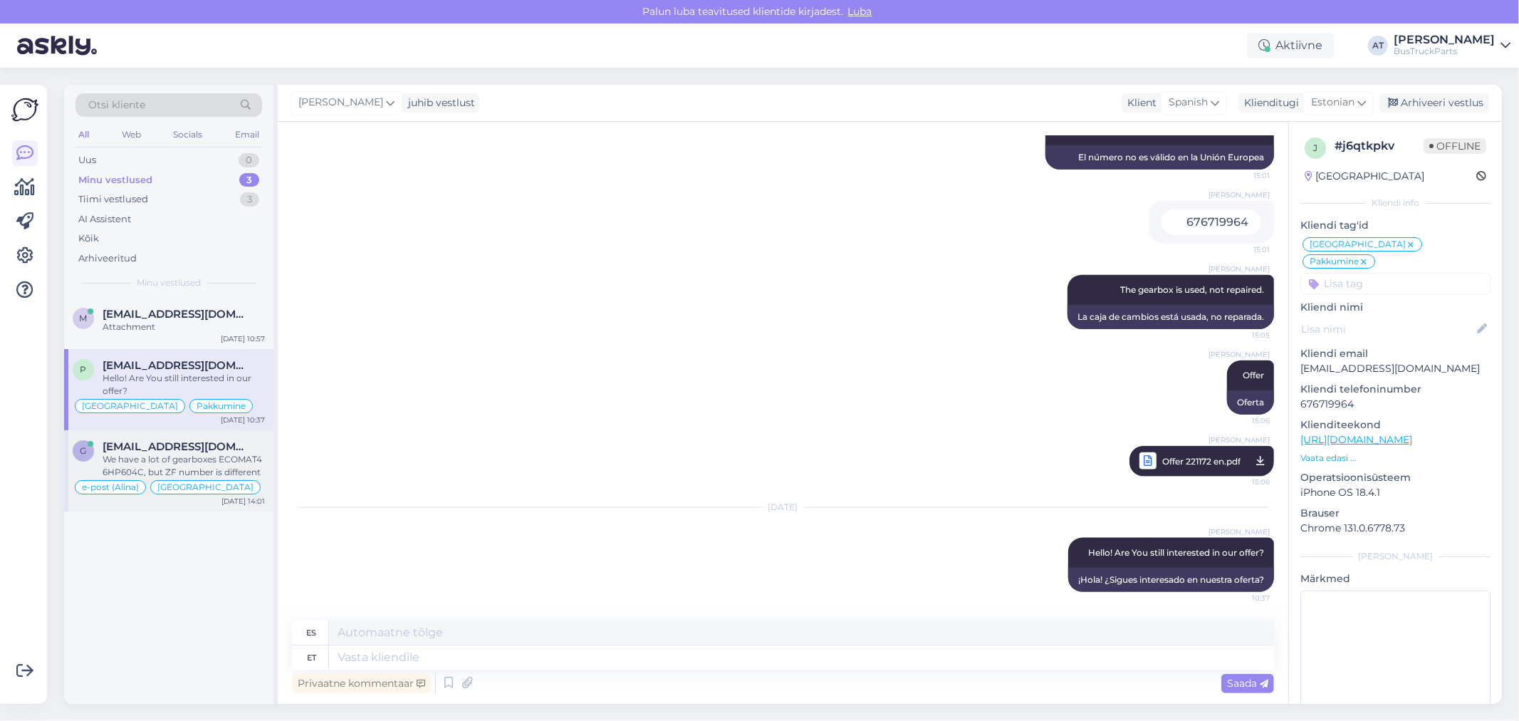
click at [203, 440] on span "[EMAIL_ADDRESS][DOMAIN_NAME]" at bounding box center [177, 446] width 148 height 13
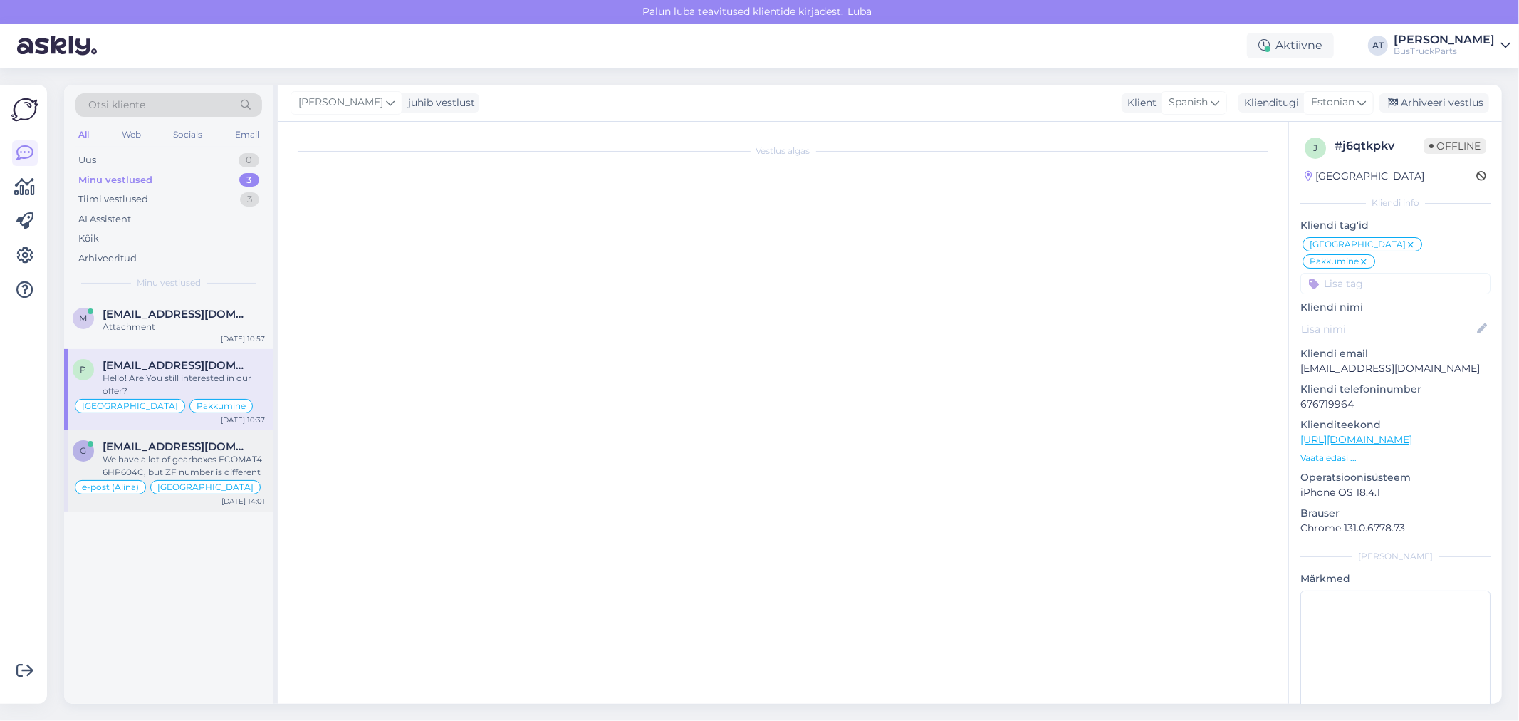
scroll to position [0, 0]
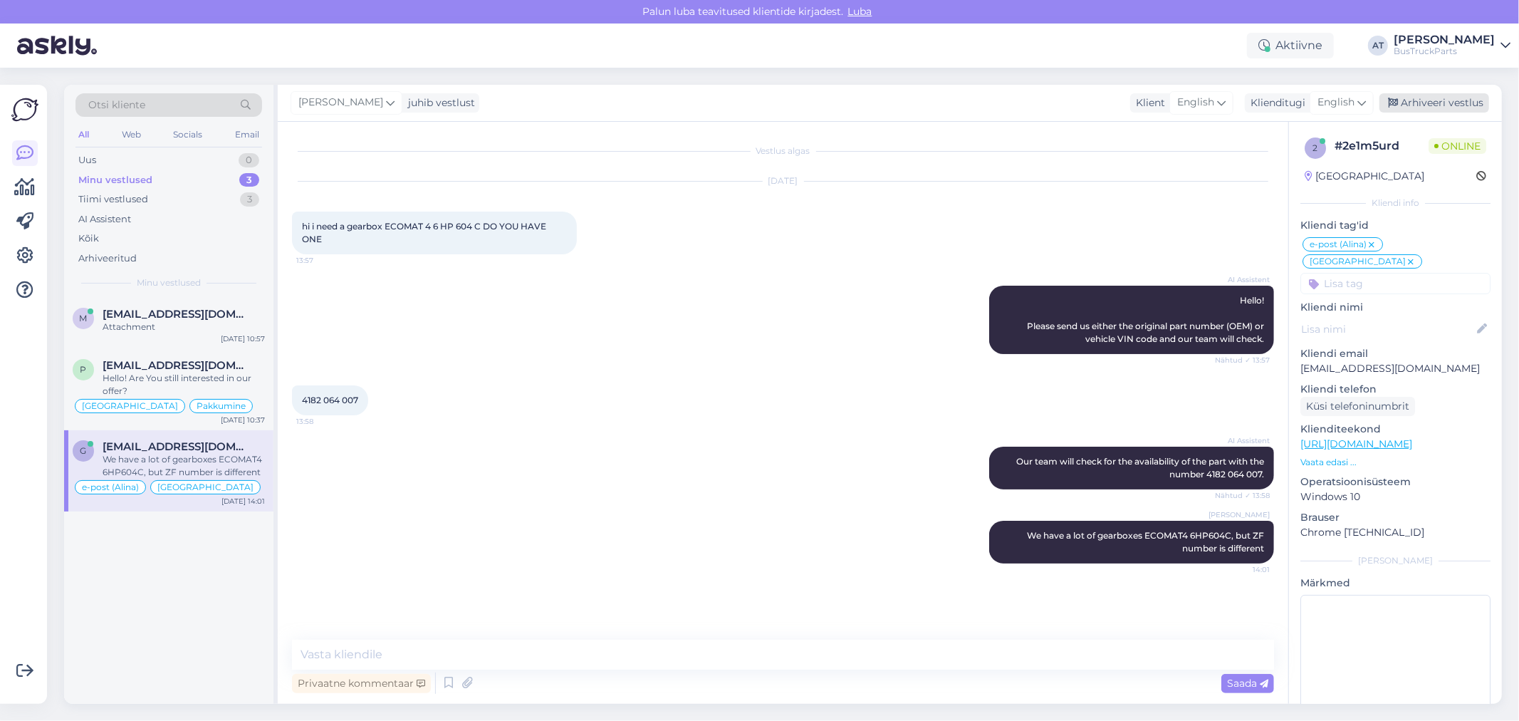
click at [1434, 102] on div "Arhiveeri vestlus" at bounding box center [1434, 102] width 110 height 19
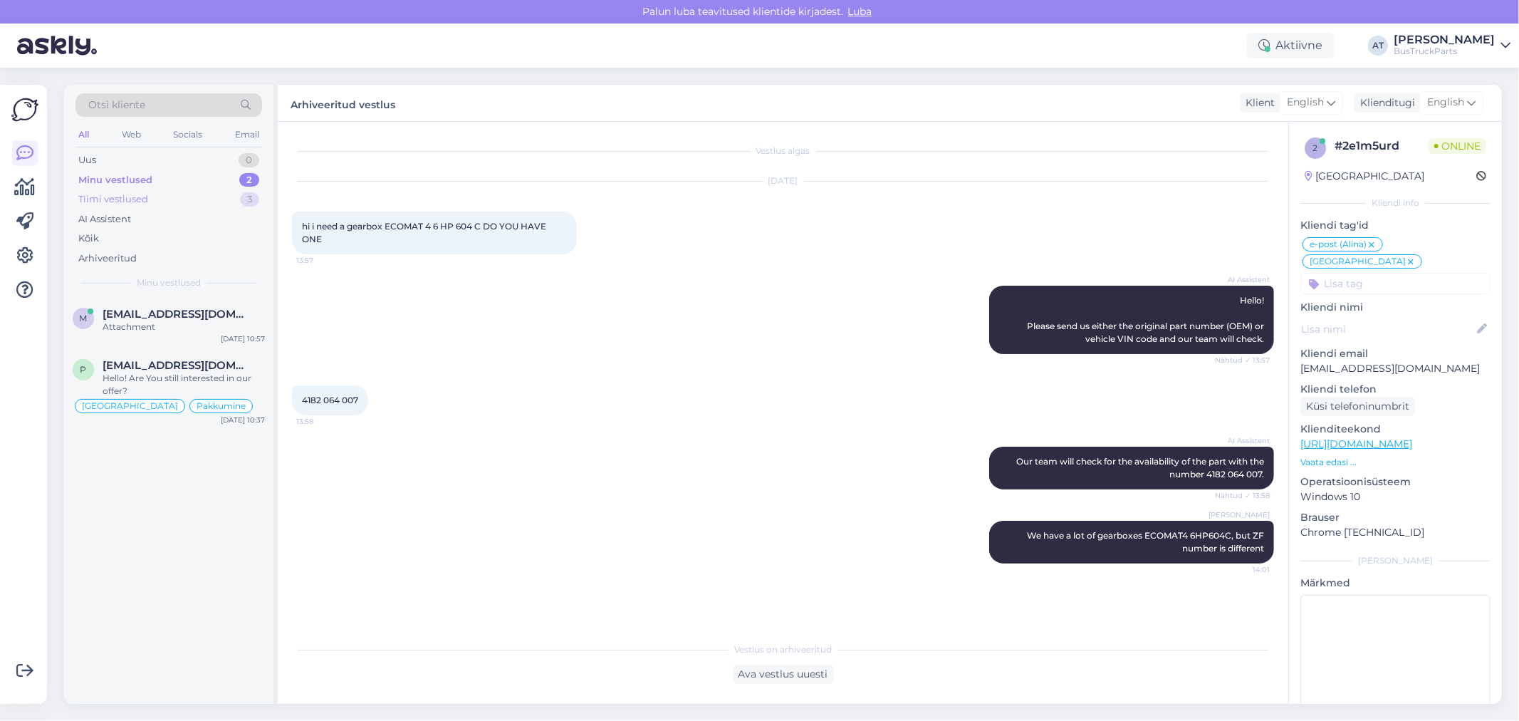
click at [189, 197] on div "Tiimi vestlused 3" at bounding box center [168, 199] width 187 height 20
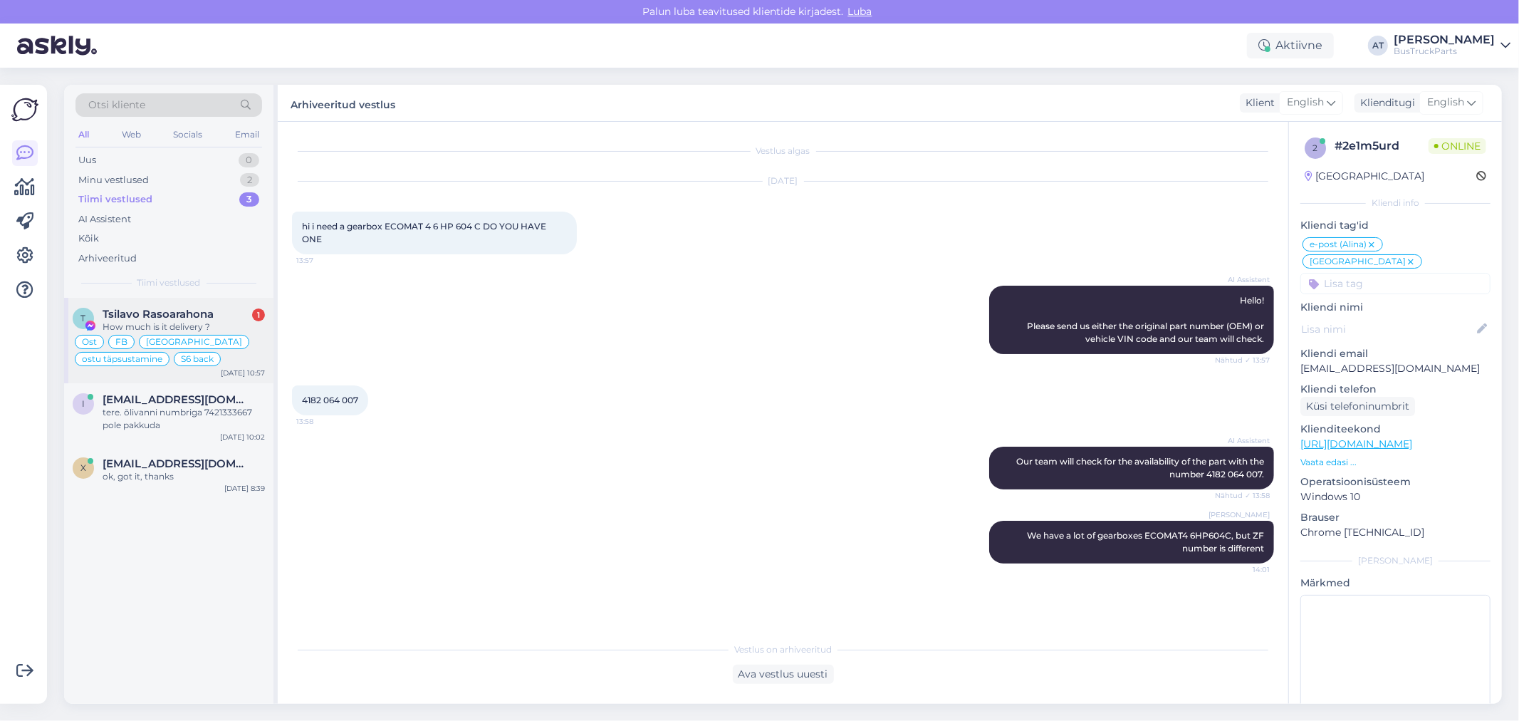
click at [193, 325] on div "How much is it delivery ?" at bounding box center [184, 326] width 162 height 13
type textarea "Assistenti ei saa panna virtuaalse osa kohta teisiti vastama. Kuna juhtumeid on…"
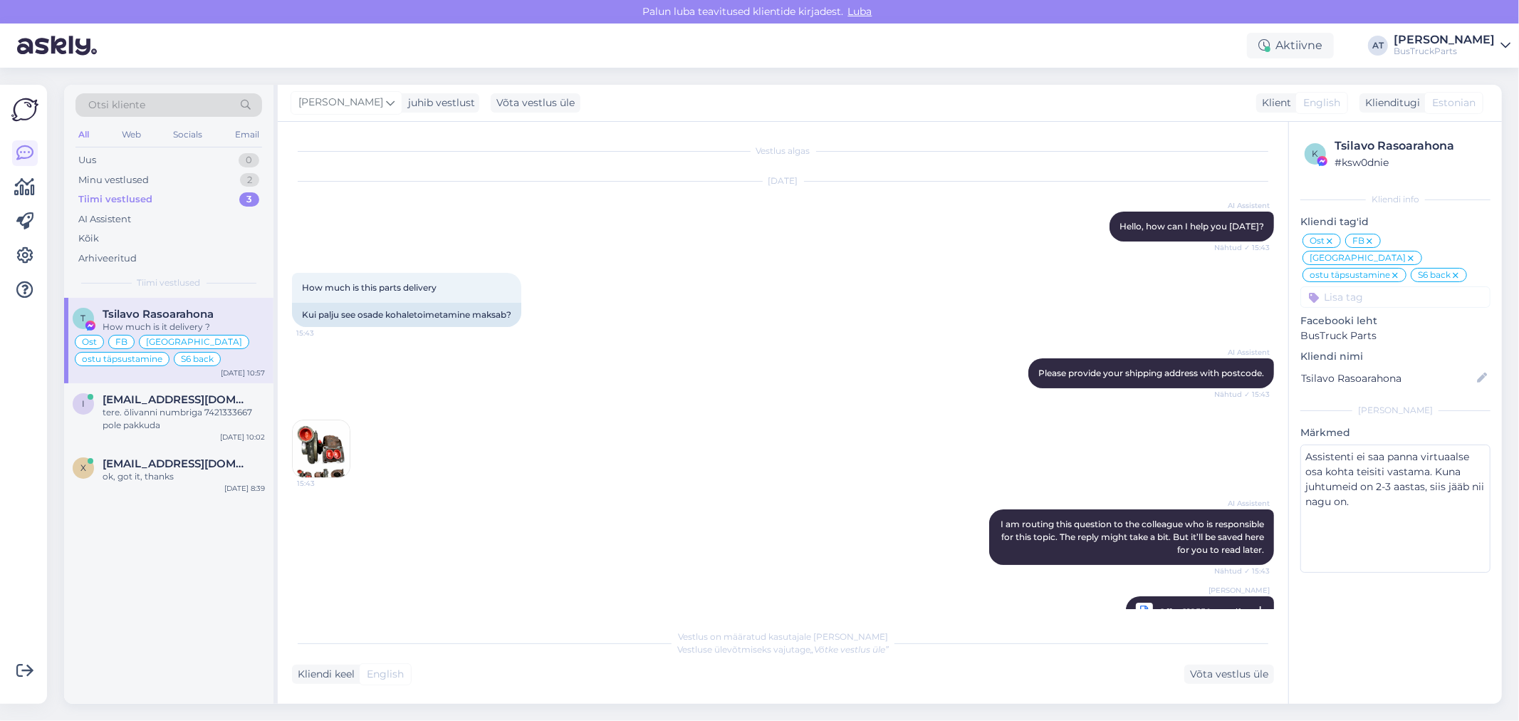
scroll to position [7896, 0]
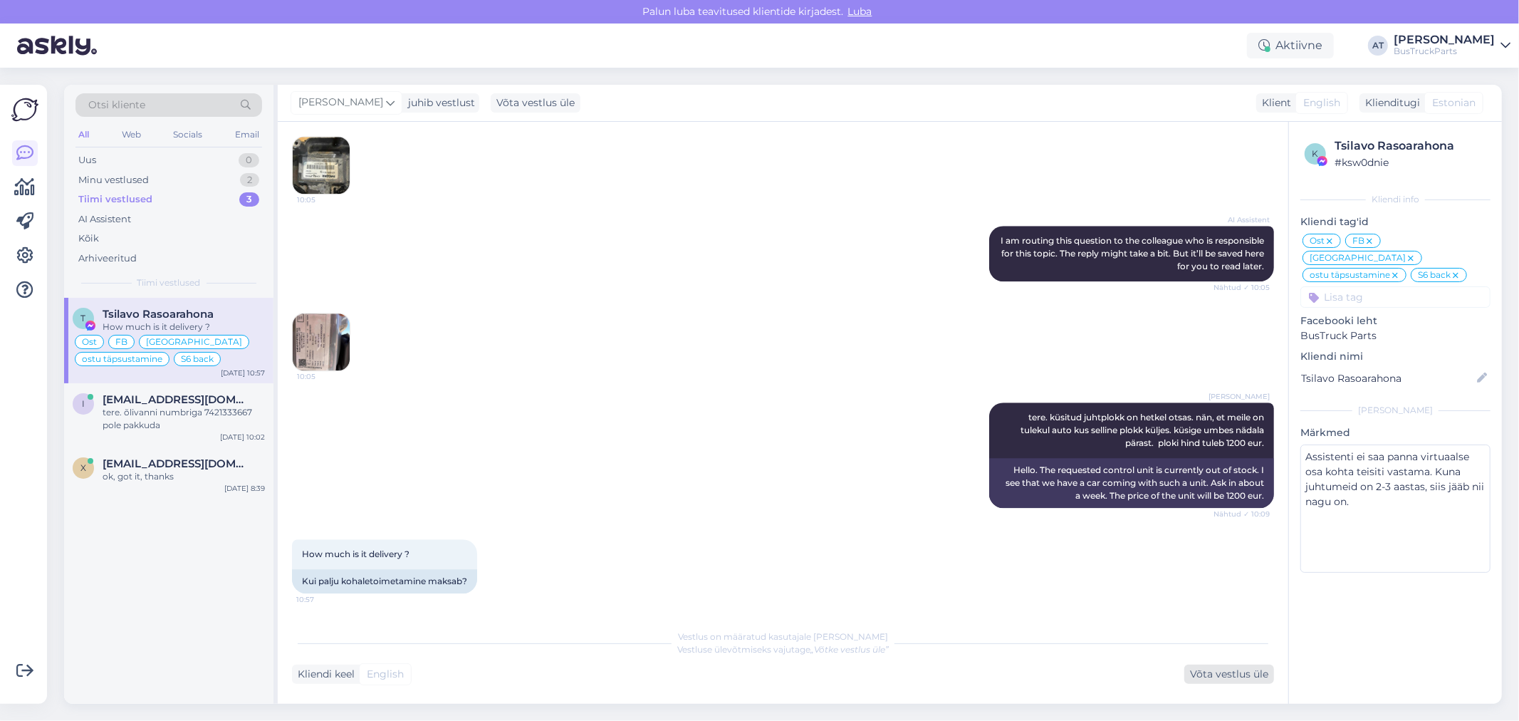
click at [1234, 670] on div "Võta vestlus üle" at bounding box center [1229, 673] width 90 height 19
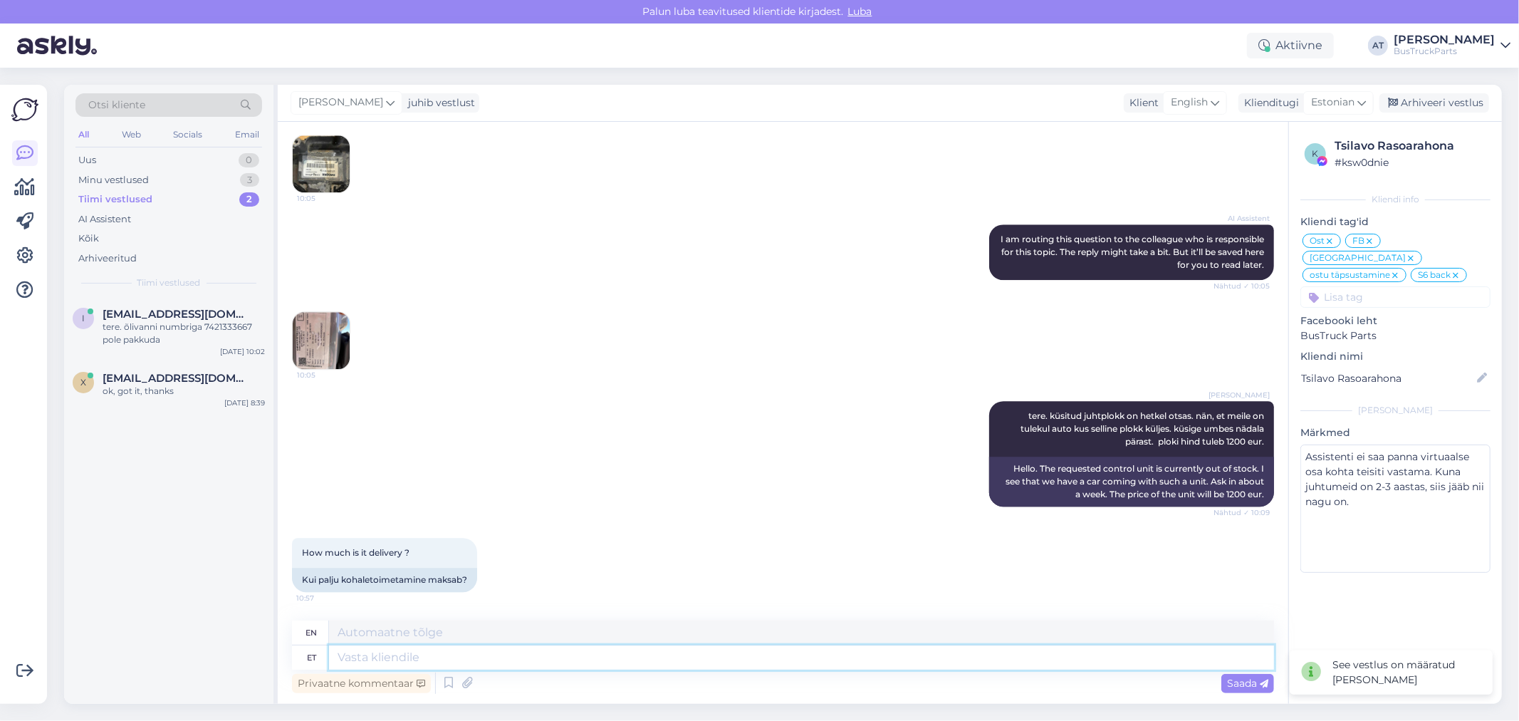
click at [865, 664] on textarea at bounding box center [801, 657] width 945 height 24
type textarea "70"
type textarea "70 EUR"
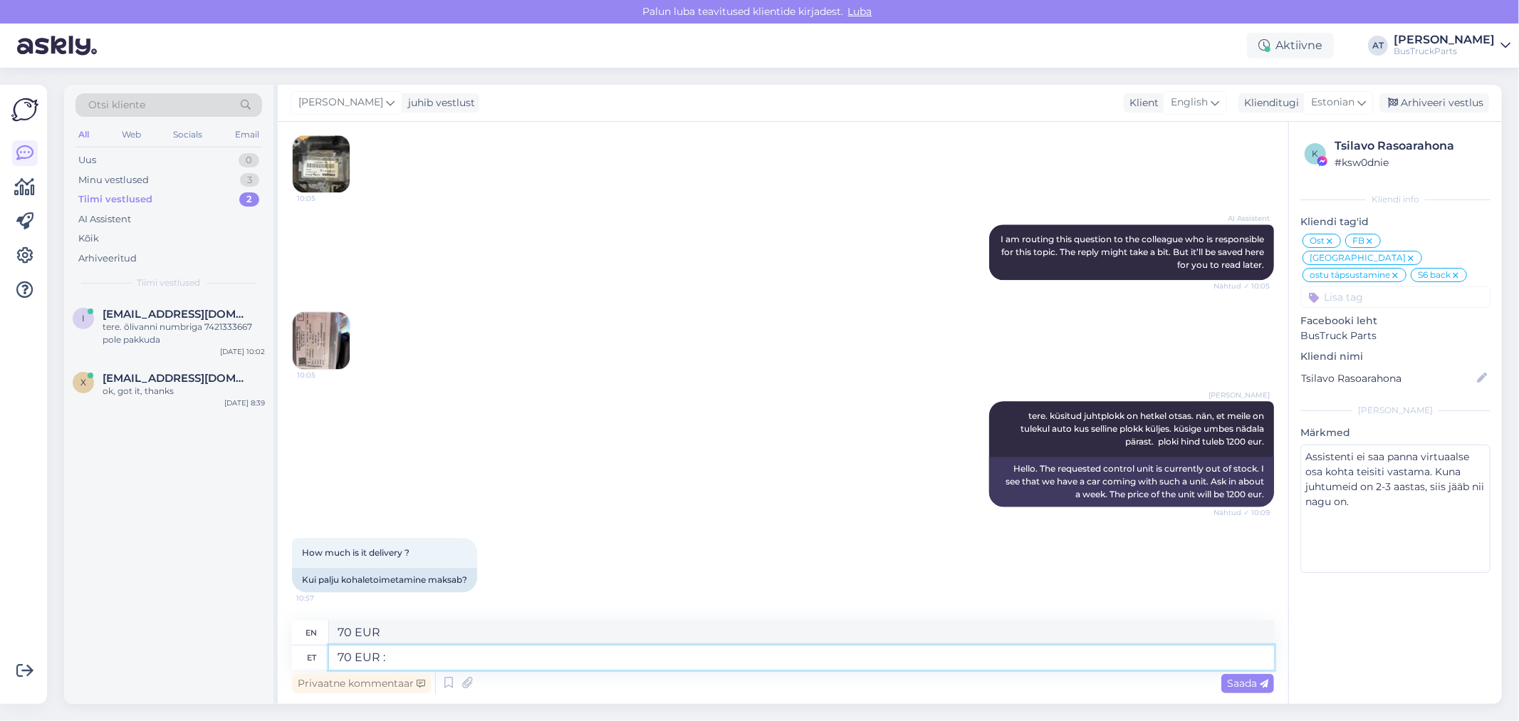
type textarea "70 EUR :)"
click at [1237, 670] on div "Privaatne kommentaar Saada" at bounding box center [783, 682] width 982 height 27
click at [1239, 678] on div "Saada" at bounding box center [1247, 683] width 53 height 19
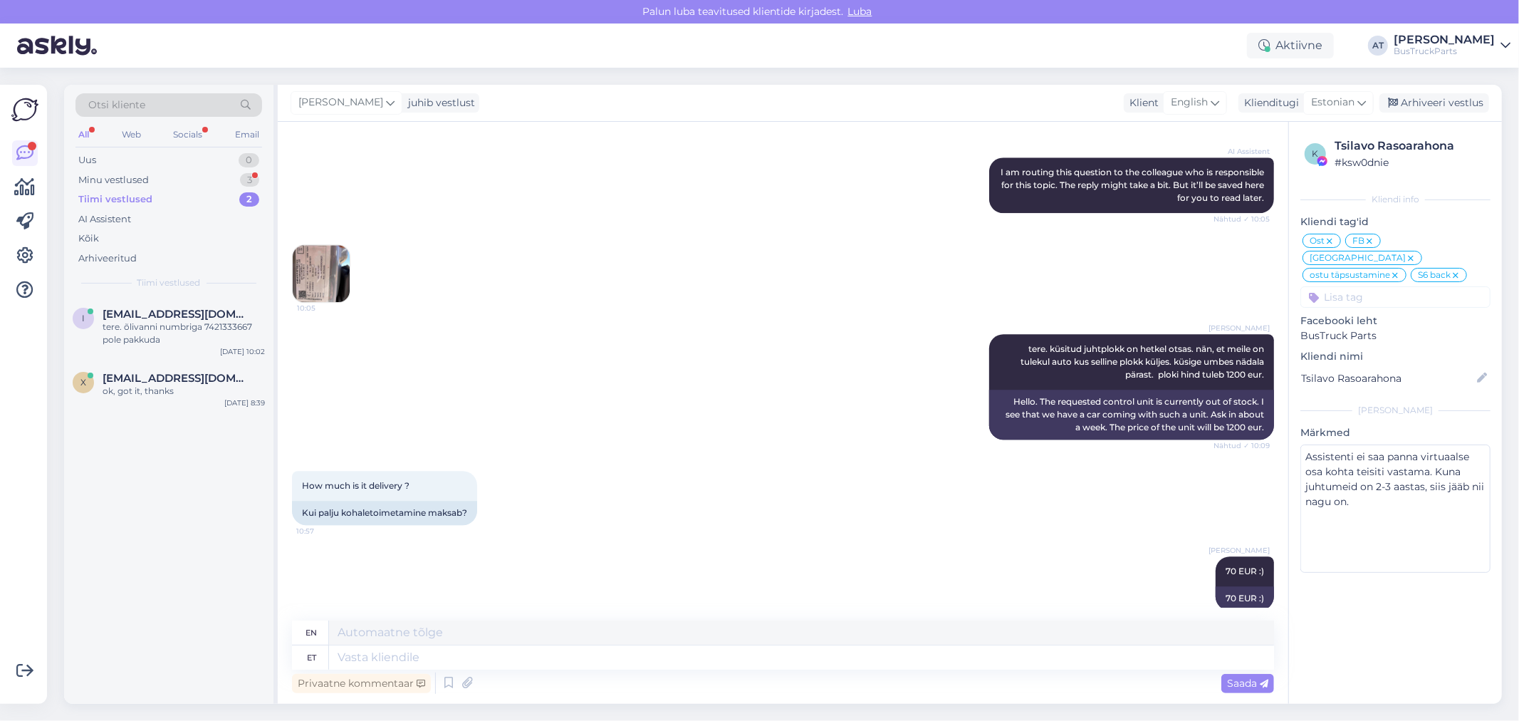
scroll to position [8119, 0]
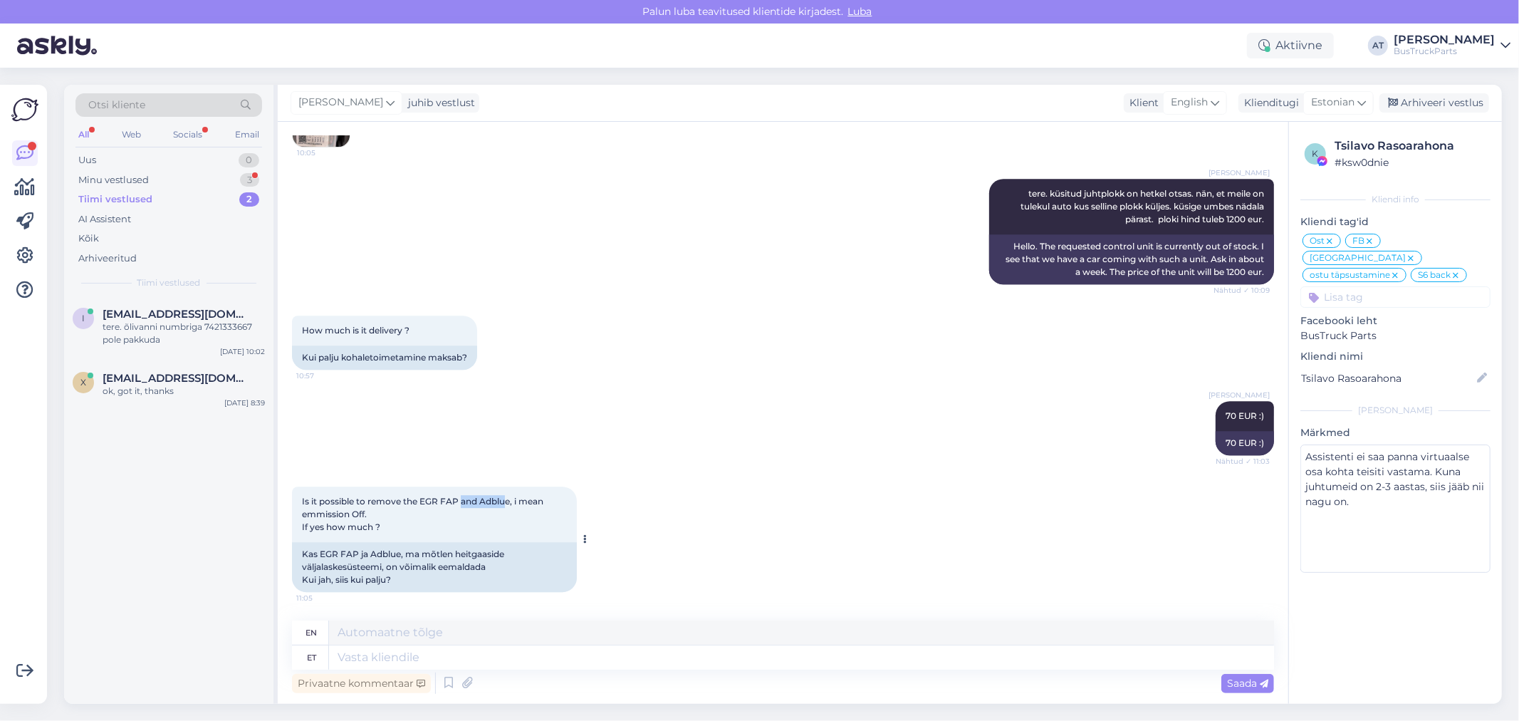
drag, startPoint x: 463, startPoint y: 507, endPoint x: 506, endPoint y: 507, distance: 43.4
click at [506, 507] on div "Is it possible to remove the EGR FAP and Adblue, i mean emmission Off. If yes h…" at bounding box center [434, 514] width 285 height 56
click at [431, 524] on div "Is it possible to remove the EGR FAP and Adblue, i mean emmission Off. If yes h…" at bounding box center [434, 514] width 285 height 56
click at [431, 528] on div "Is it possible to remove the EGR FAP and Adblue, i mean emmission Off. If yes h…" at bounding box center [434, 514] width 285 height 56
click at [390, 563] on div "Kas EGR FAP ja Adblue, ma mõtlen heitgaaside väljalaskesüsteemi, on võimalik ee…" at bounding box center [434, 567] width 285 height 50
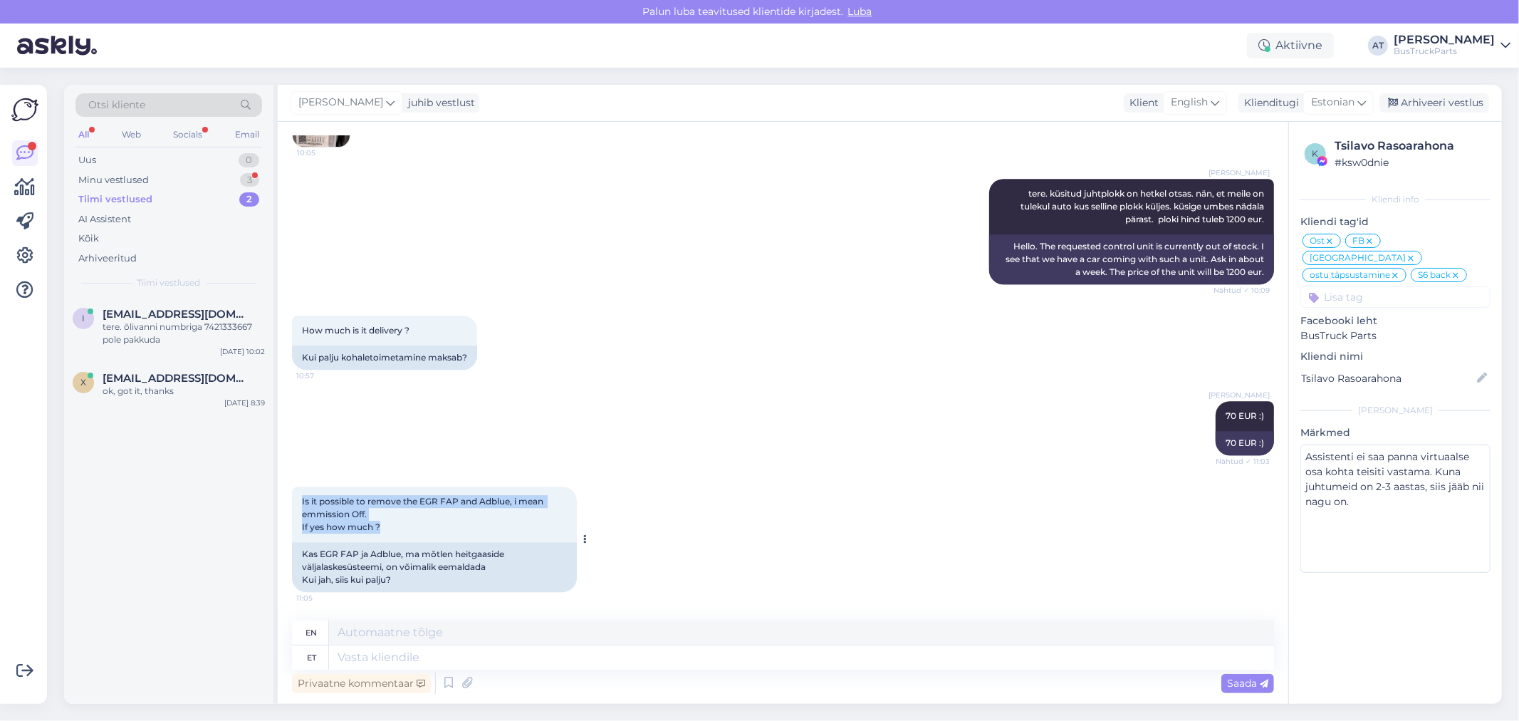
drag, startPoint x: 394, startPoint y: 522, endPoint x: 293, endPoint y: 502, distance: 103.1
click at [293, 502] on div "Is it possible to remove the EGR FAP and Adblue, i mean emmission Off. If yes h…" at bounding box center [434, 514] width 285 height 56
copy span "Is it possible to remove the EGR FAP and Adblue, i mean emmission Off. If yes h…"
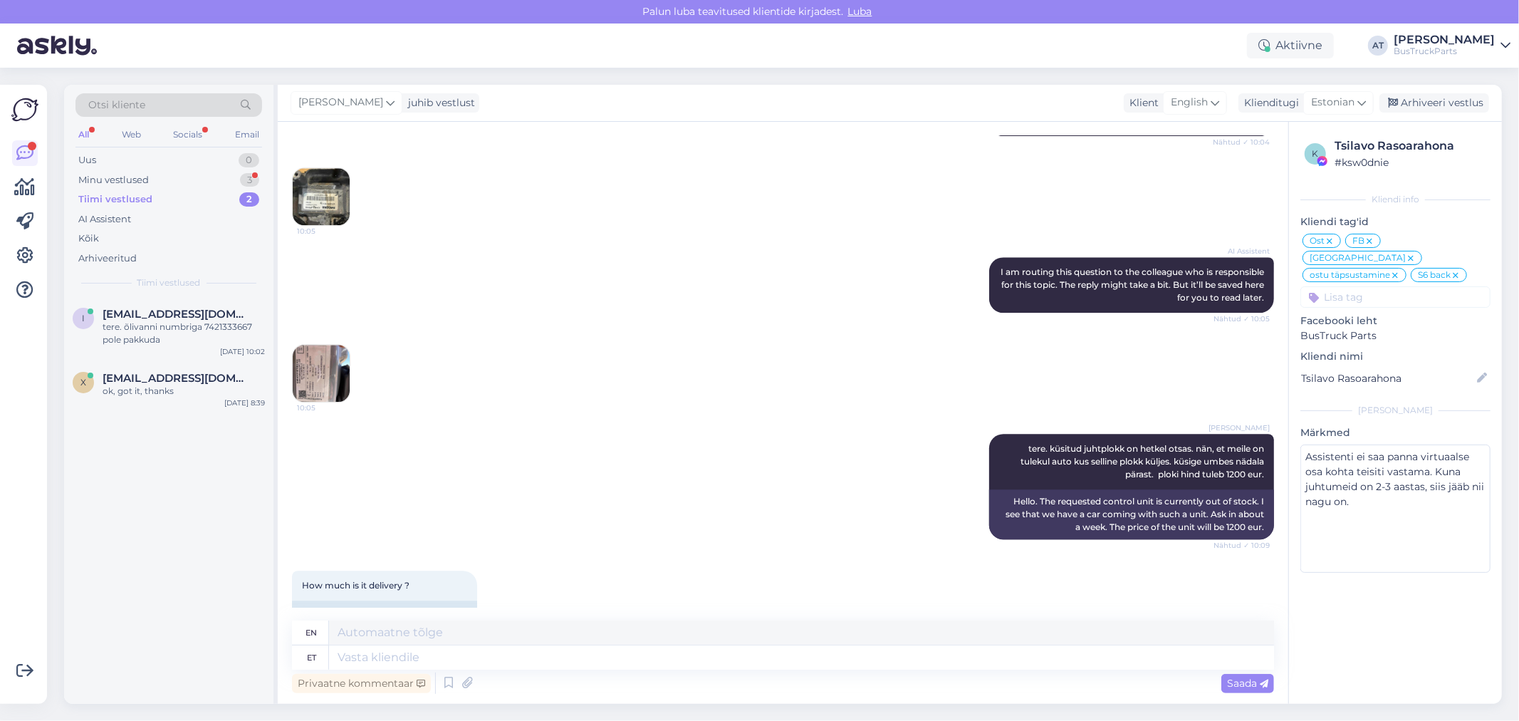
scroll to position [7802, 0]
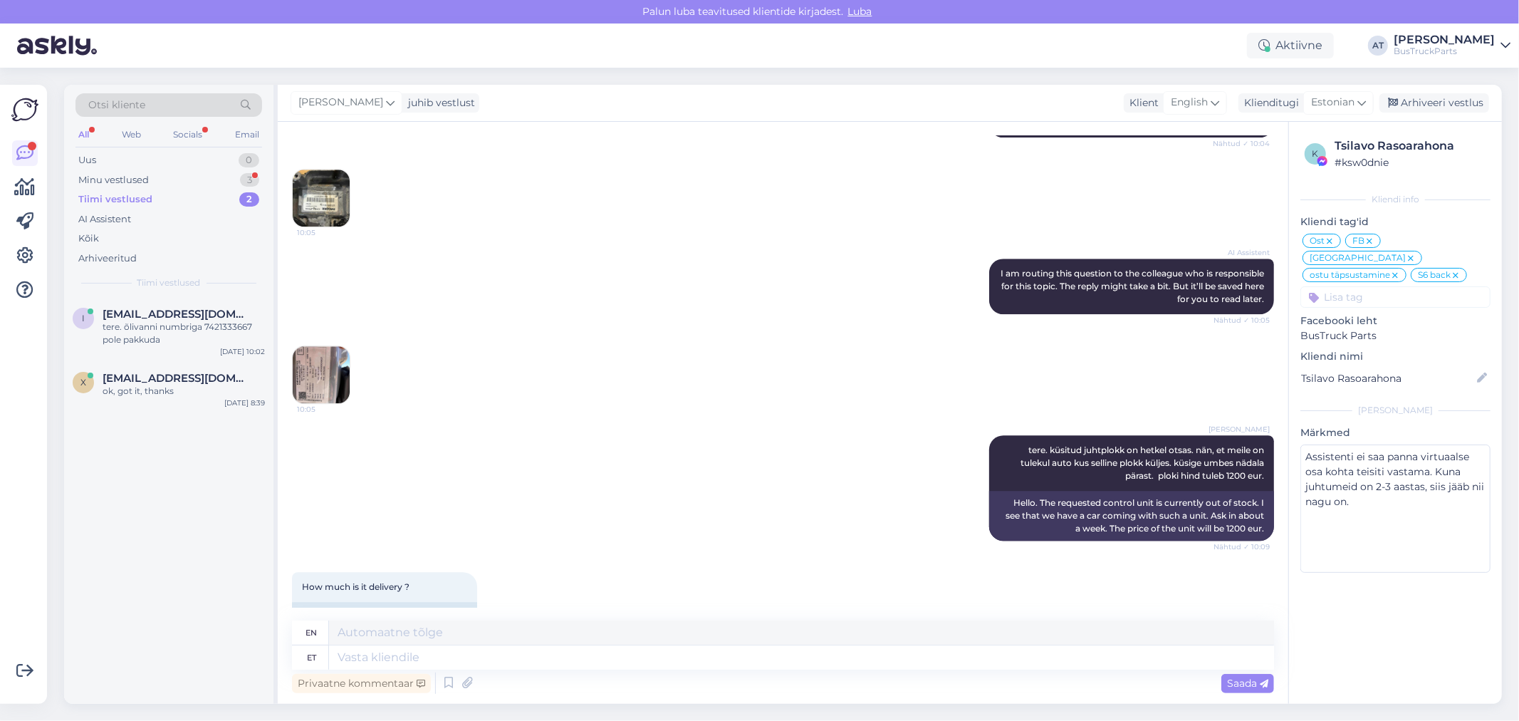
click at [303, 226] on img at bounding box center [321, 197] width 57 height 57
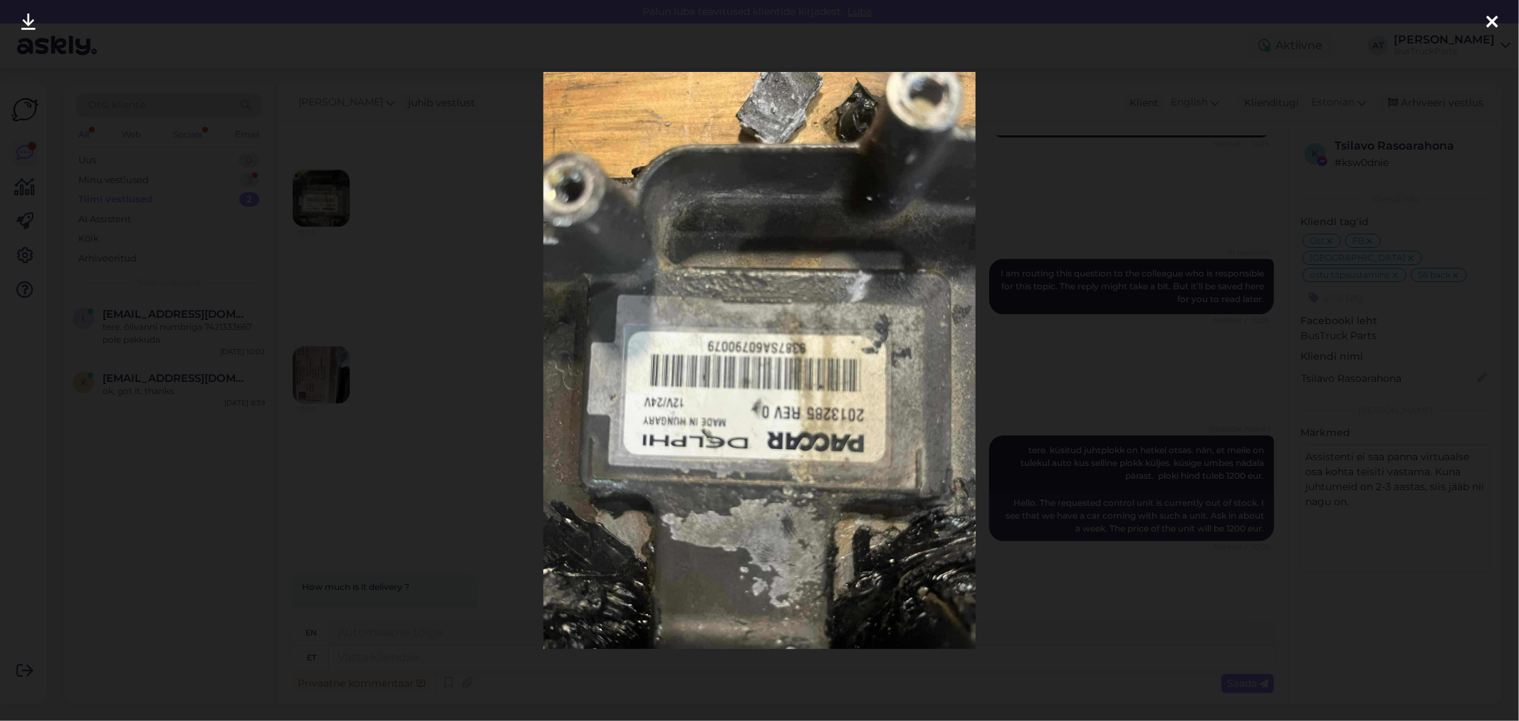
click at [1288, 372] on div at bounding box center [759, 360] width 1519 height 721
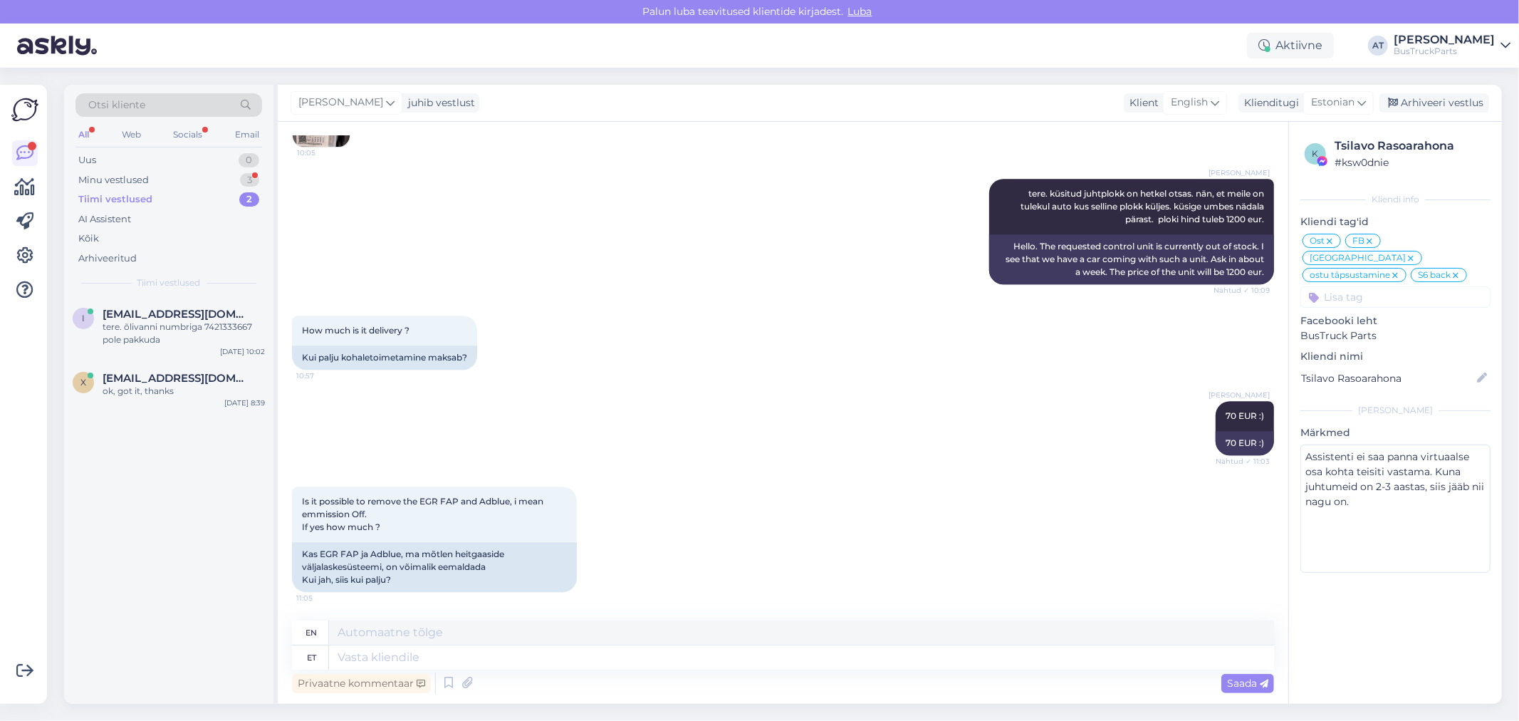
scroll to position [8119, 0]
click at [546, 655] on textarea at bounding box center [801, 657] width 945 height 24
type textarea "Unfortunately,"
type textarea "Unfortunately, we"
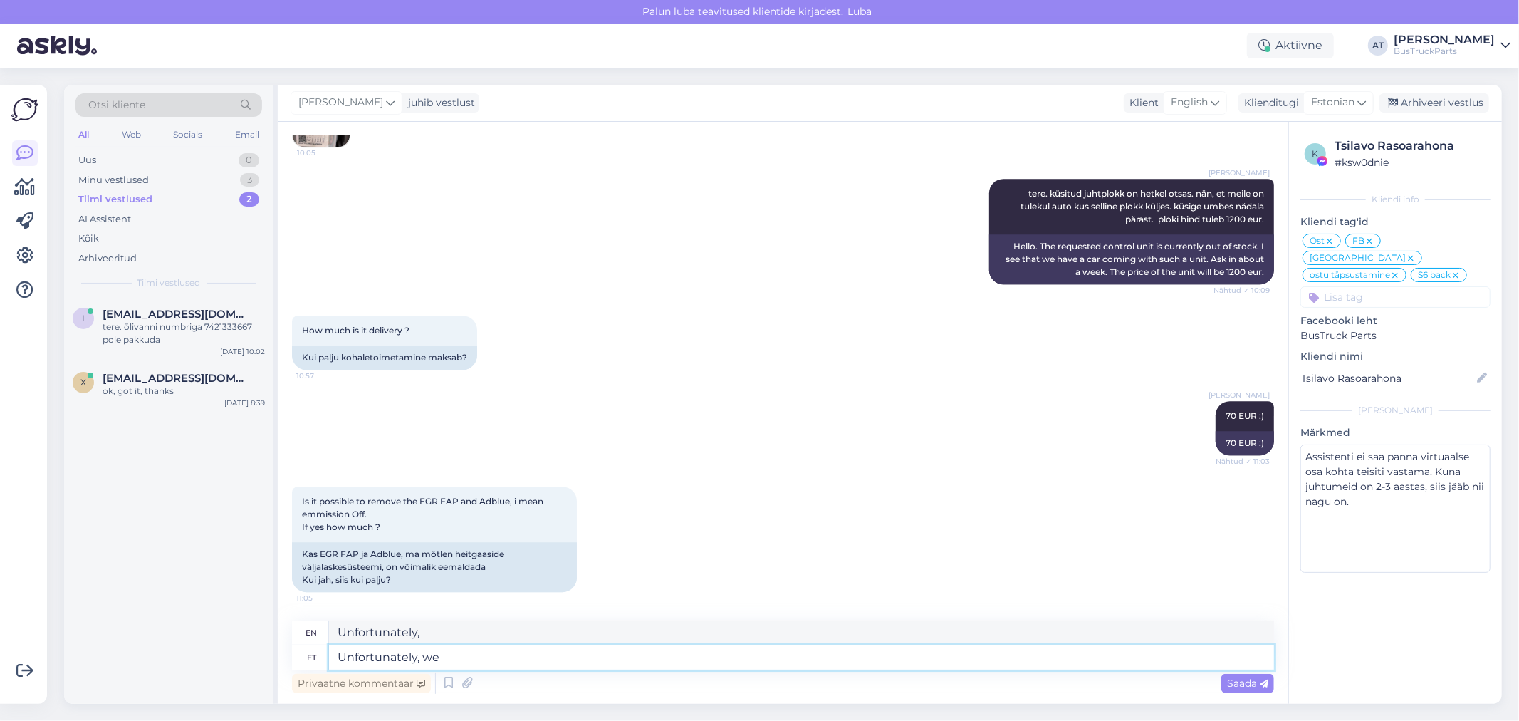
type textarea "Unfortunately, we"
type textarea "Unfortunately, we can´t"
type textarea "Unfortunately, we can't"
type textarea "Unfortunately, we can´t"
click at [1248, 684] on span "Saada" at bounding box center [1247, 683] width 41 height 13
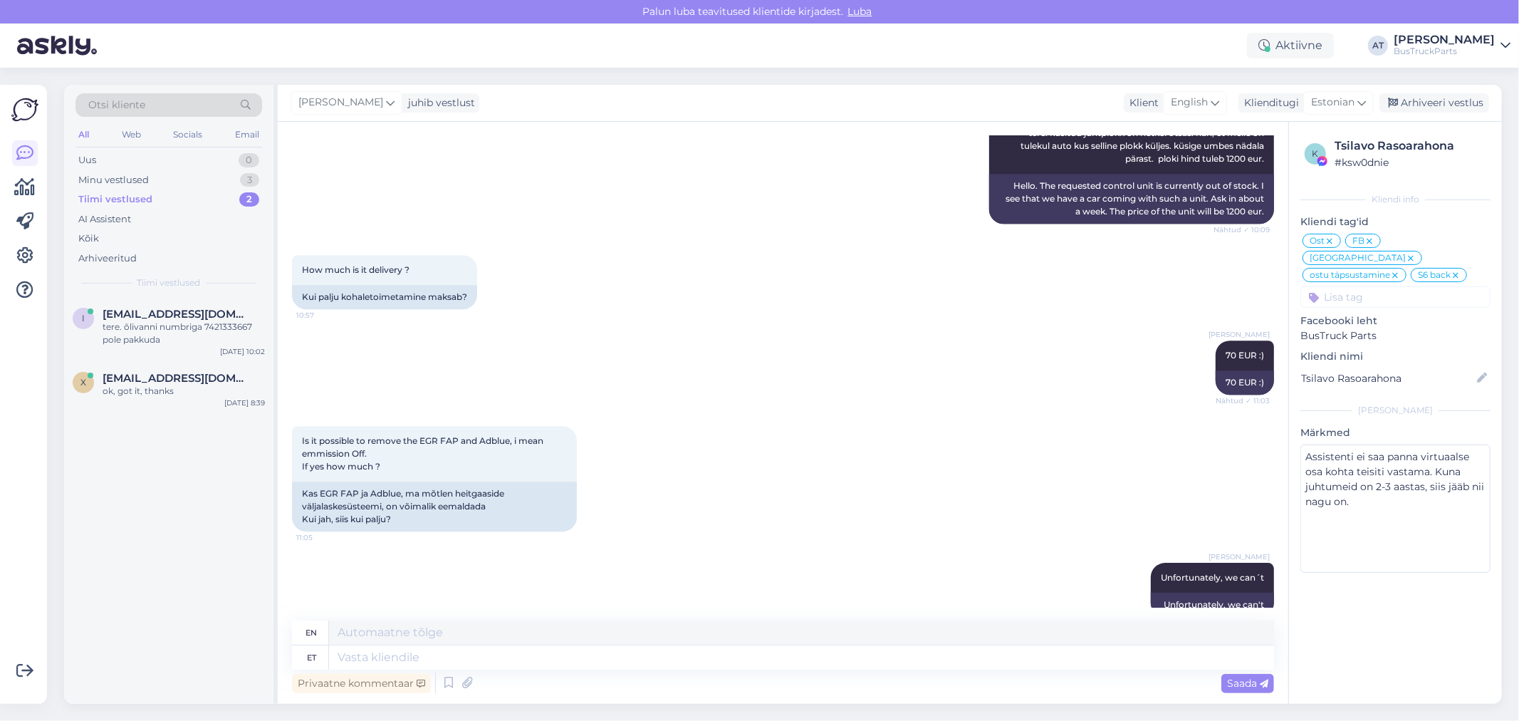
scroll to position [8205, 0]
